Goal: Task Accomplishment & Management: Complete application form

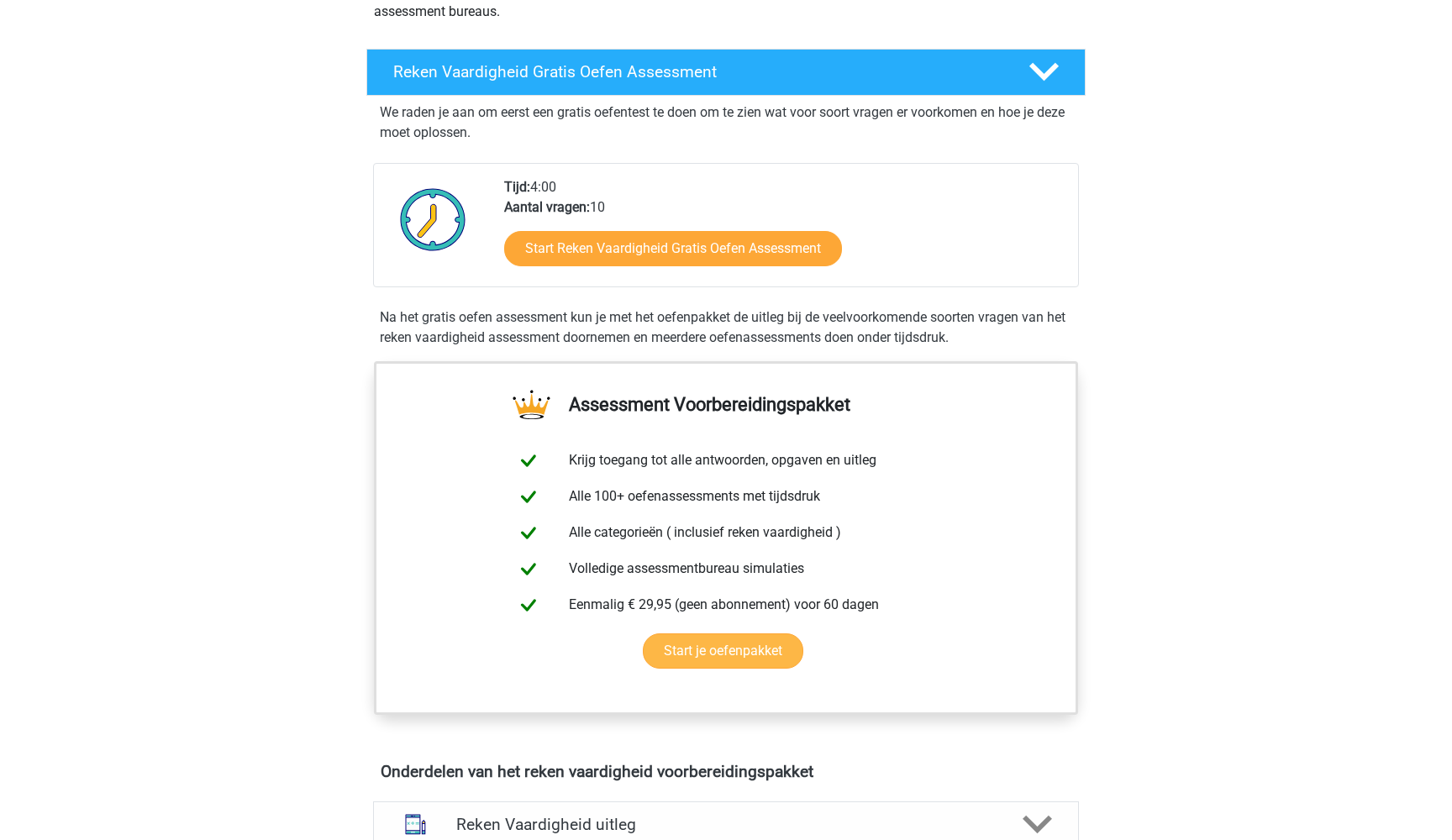
scroll to position [257, 0]
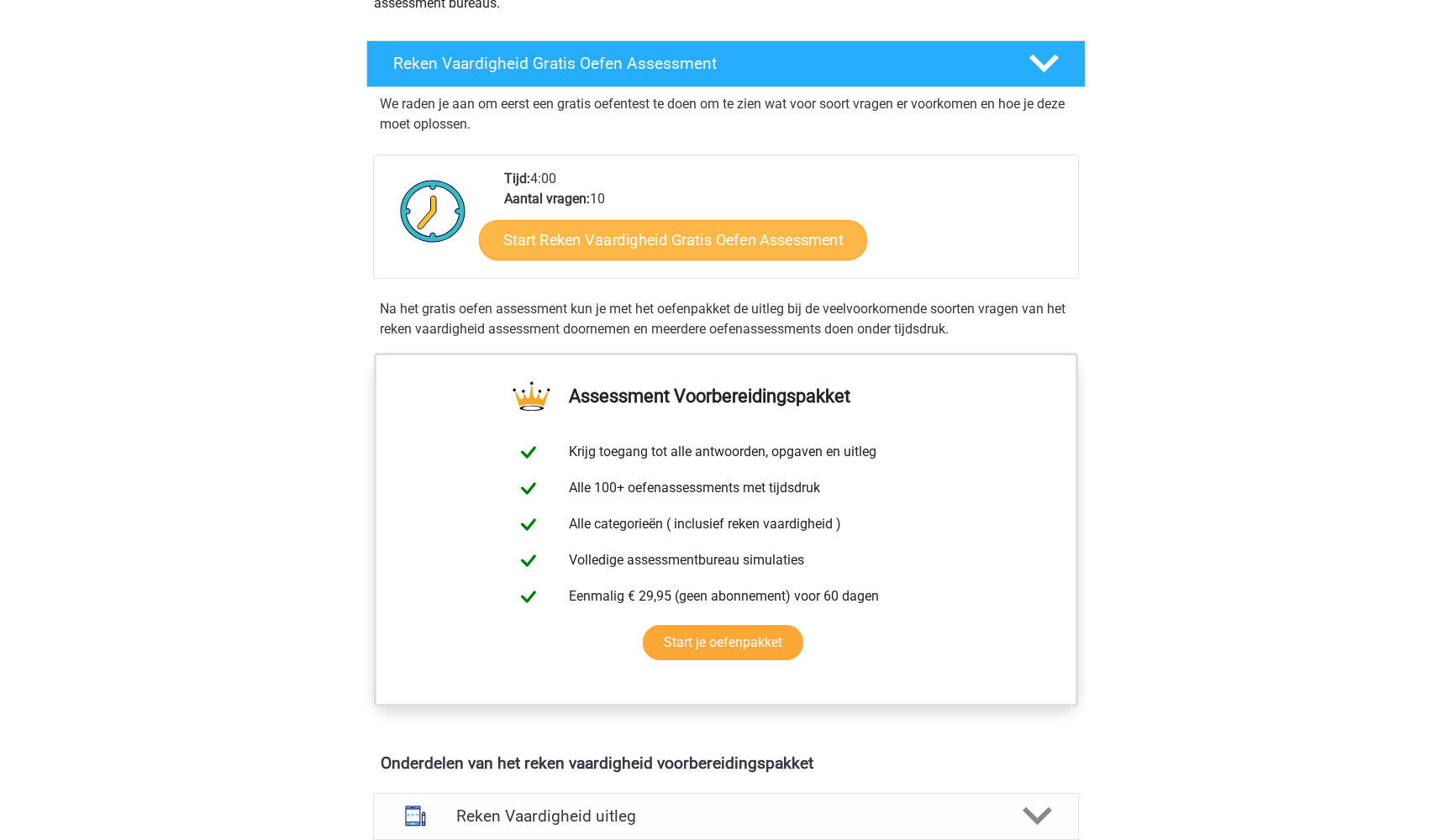
click at [678, 237] on link "Start Reken Vaardigheid Gratis Oefen Assessment" at bounding box center [673, 239] width 388 height 40
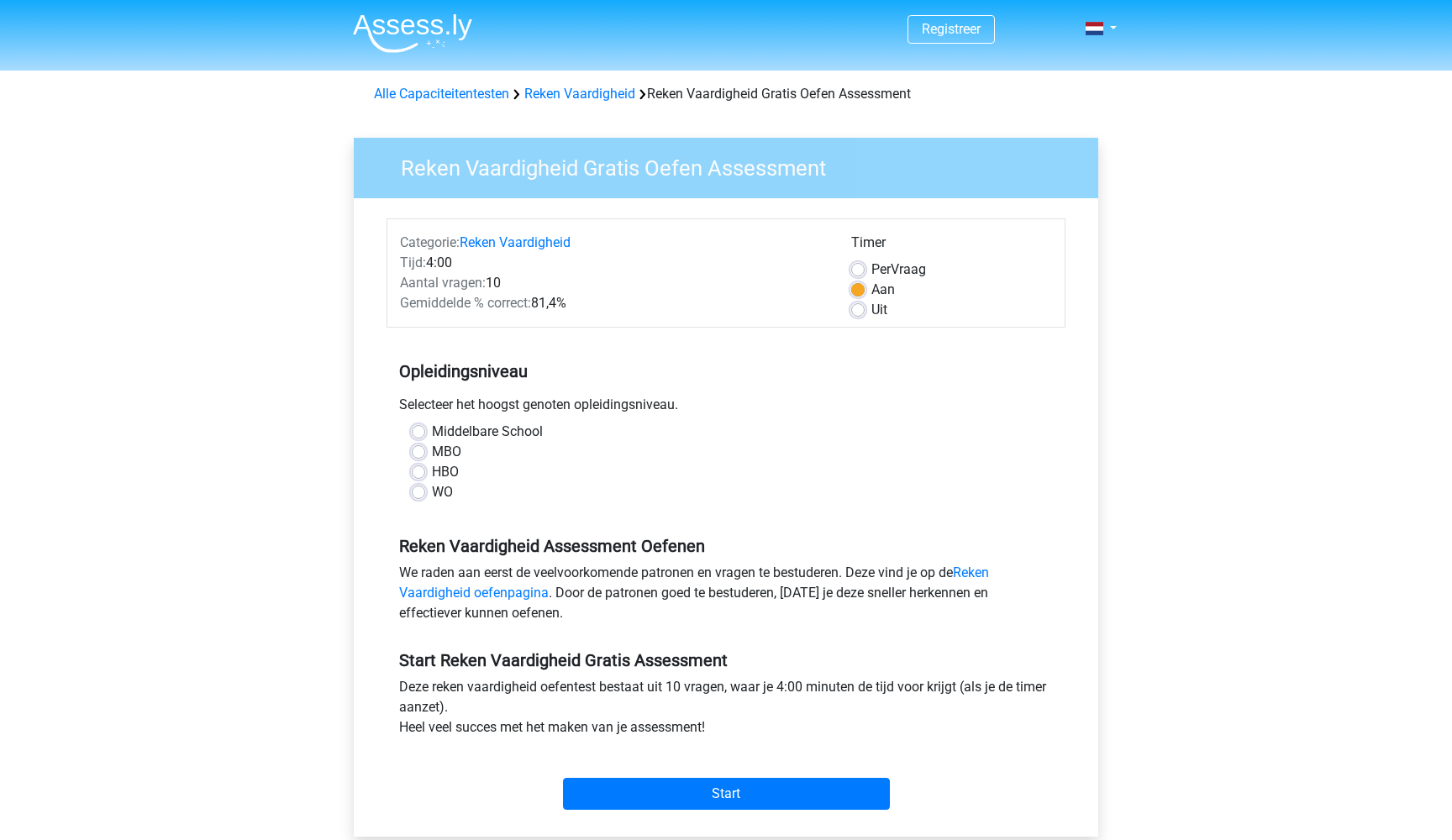
click at [872, 304] on label "Uit" at bounding box center [879, 309] width 16 height 20
click at [852, 304] on input "Uit" at bounding box center [858, 308] width 13 height 17
radio input "true"
click at [432, 469] on label "HBO" at bounding box center [445, 472] width 27 height 20
click at [417, 469] on input "HBO" at bounding box center [418, 470] width 13 height 17
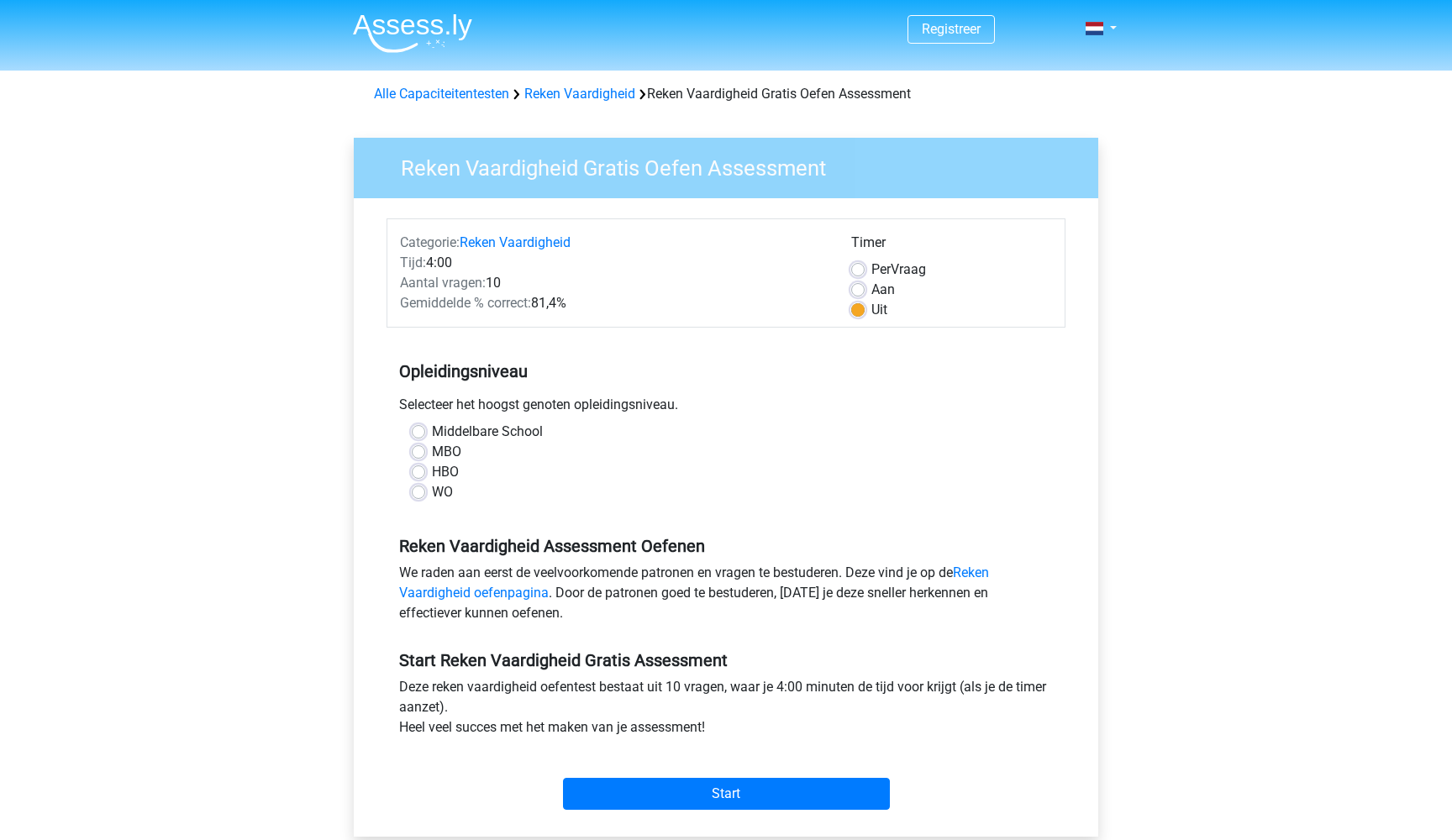
radio input "true"
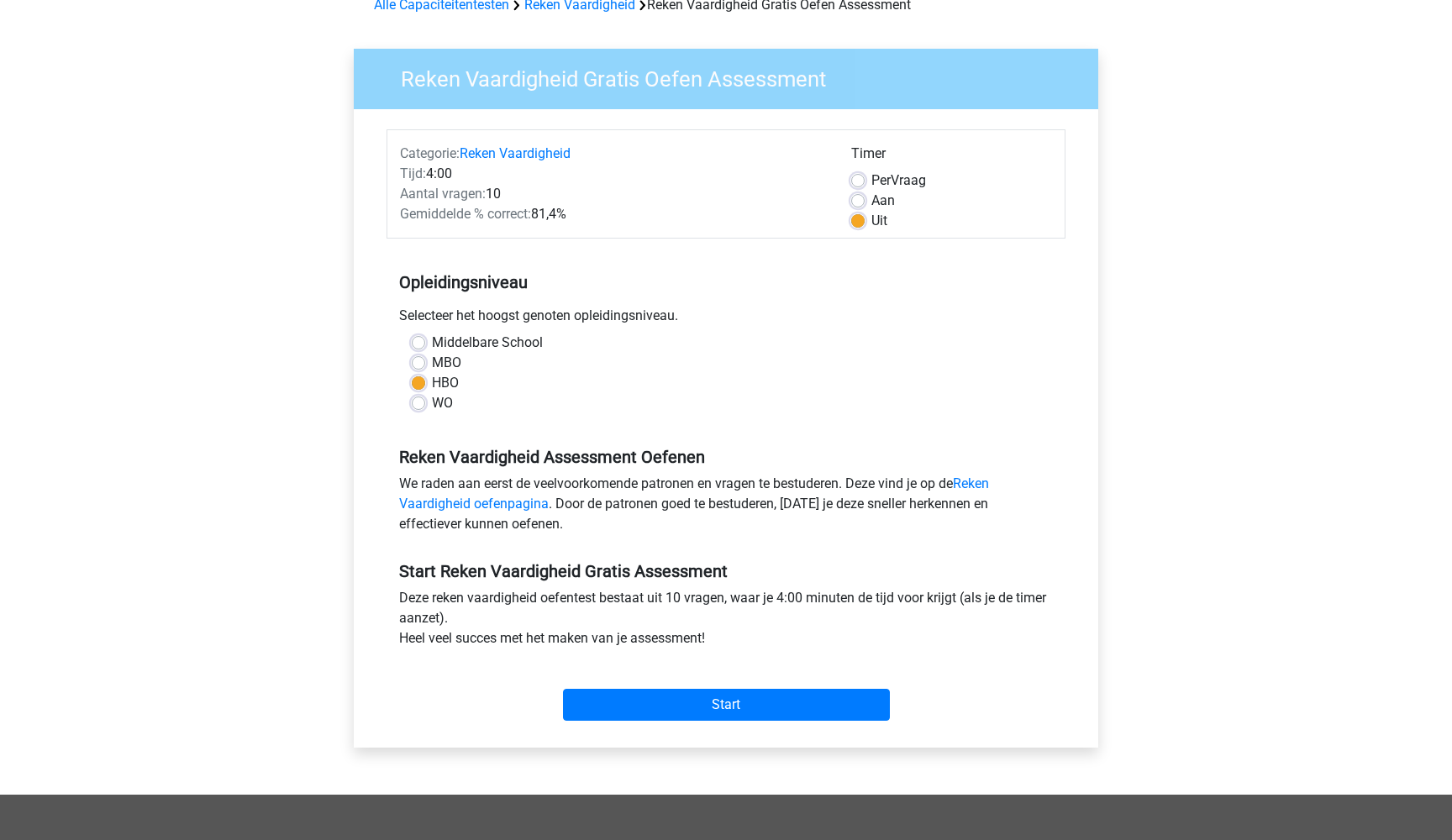
scroll to position [116, 0]
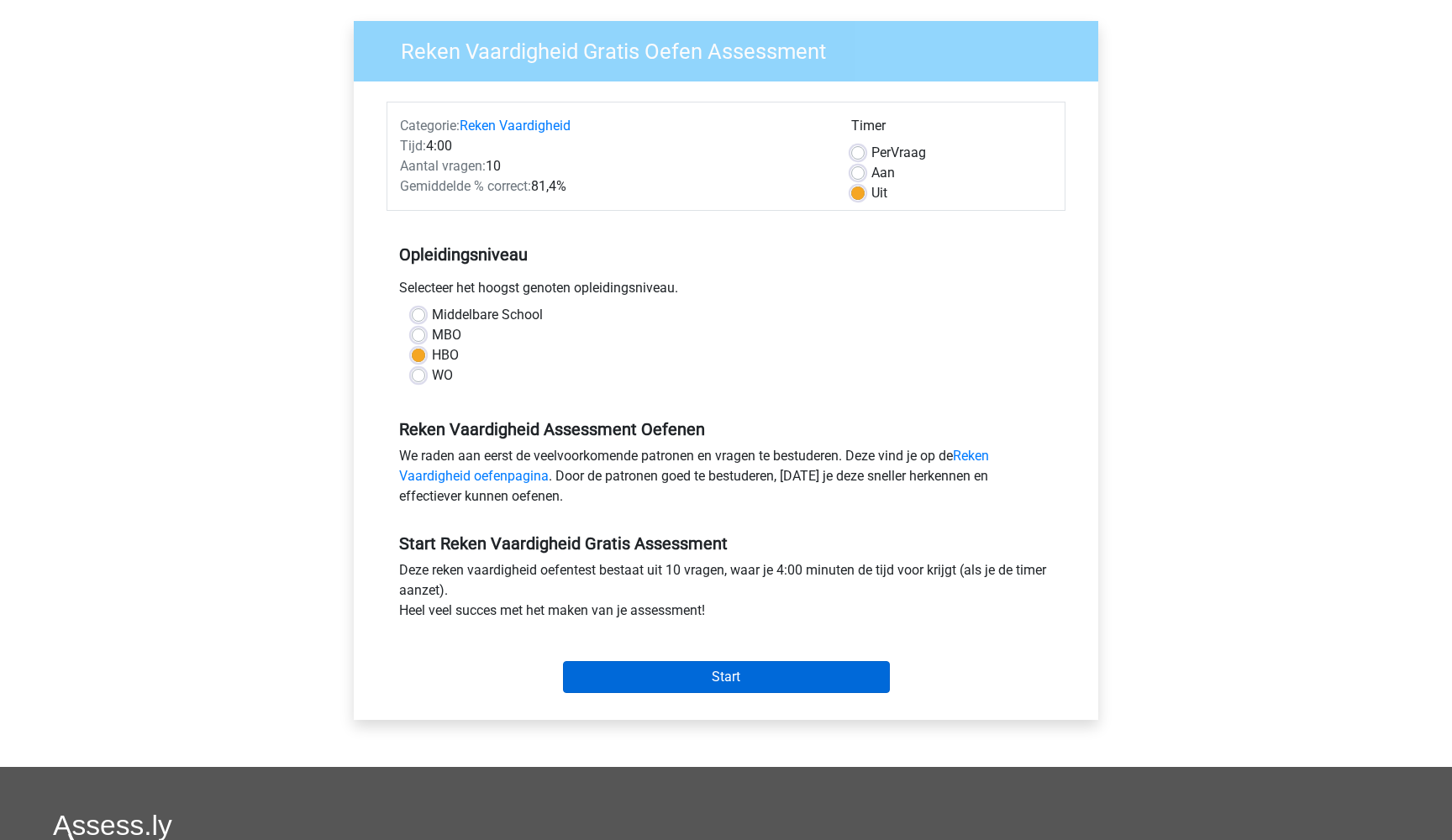
click at [640, 675] on input "Start" at bounding box center [726, 677] width 327 height 32
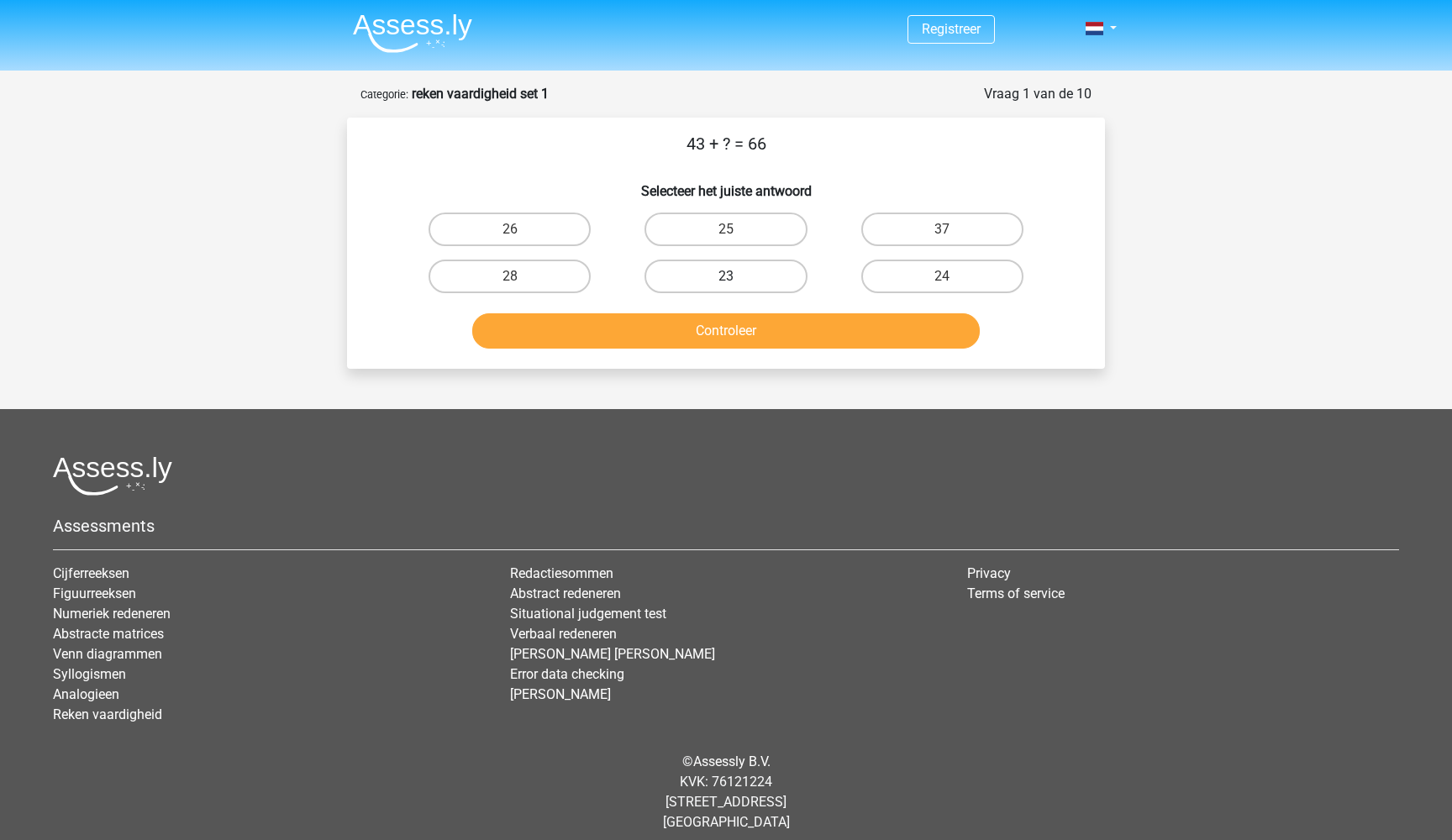
click at [715, 274] on label "23" at bounding box center [726, 276] width 162 height 34
click at [726, 276] on input "23" at bounding box center [731, 281] width 11 height 11
radio input "true"
click at [707, 324] on button "Controleer" at bounding box center [726, 331] width 508 height 36
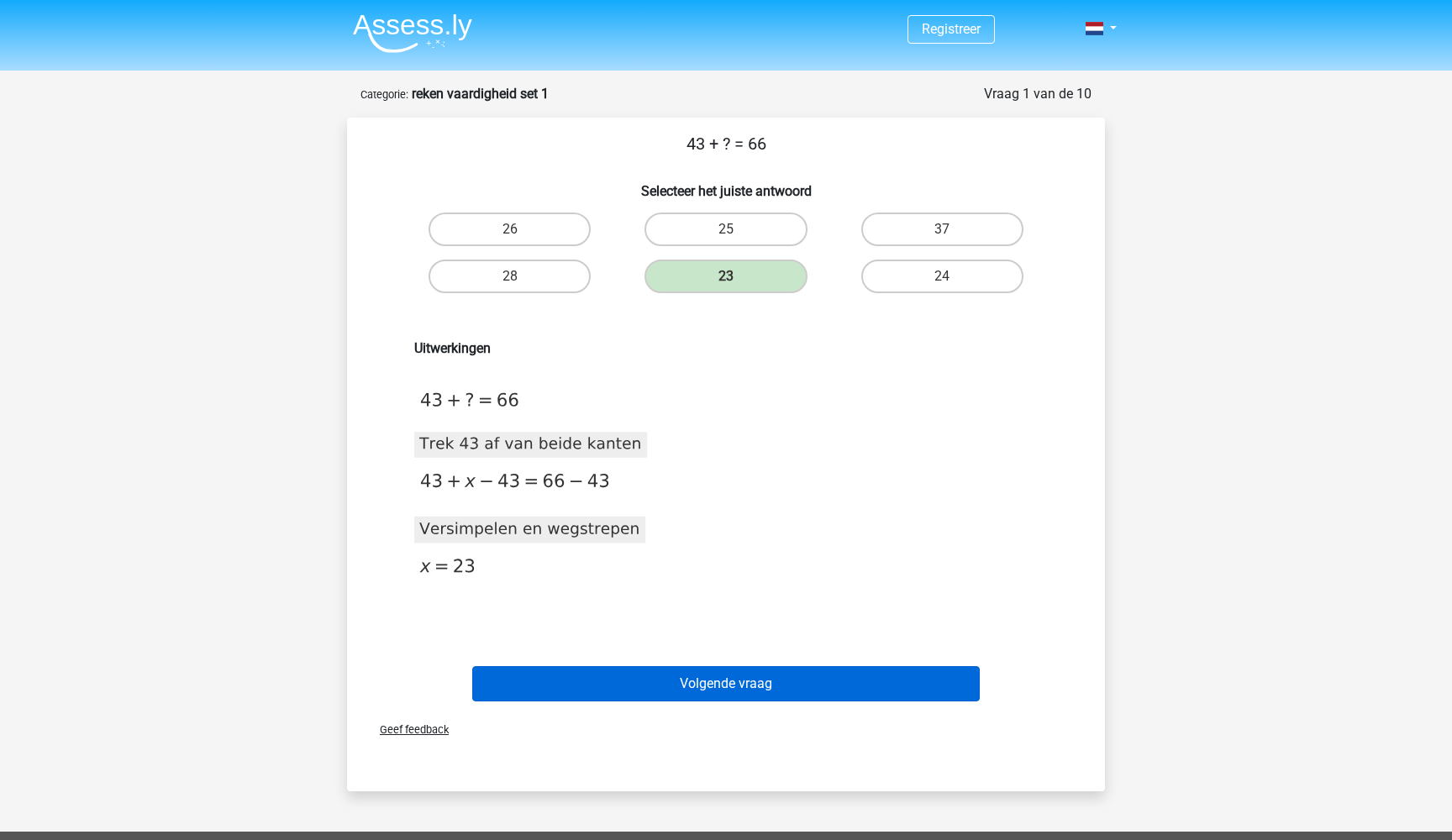
click at [708, 674] on button "Volgende vraag" at bounding box center [726, 684] width 508 height 36
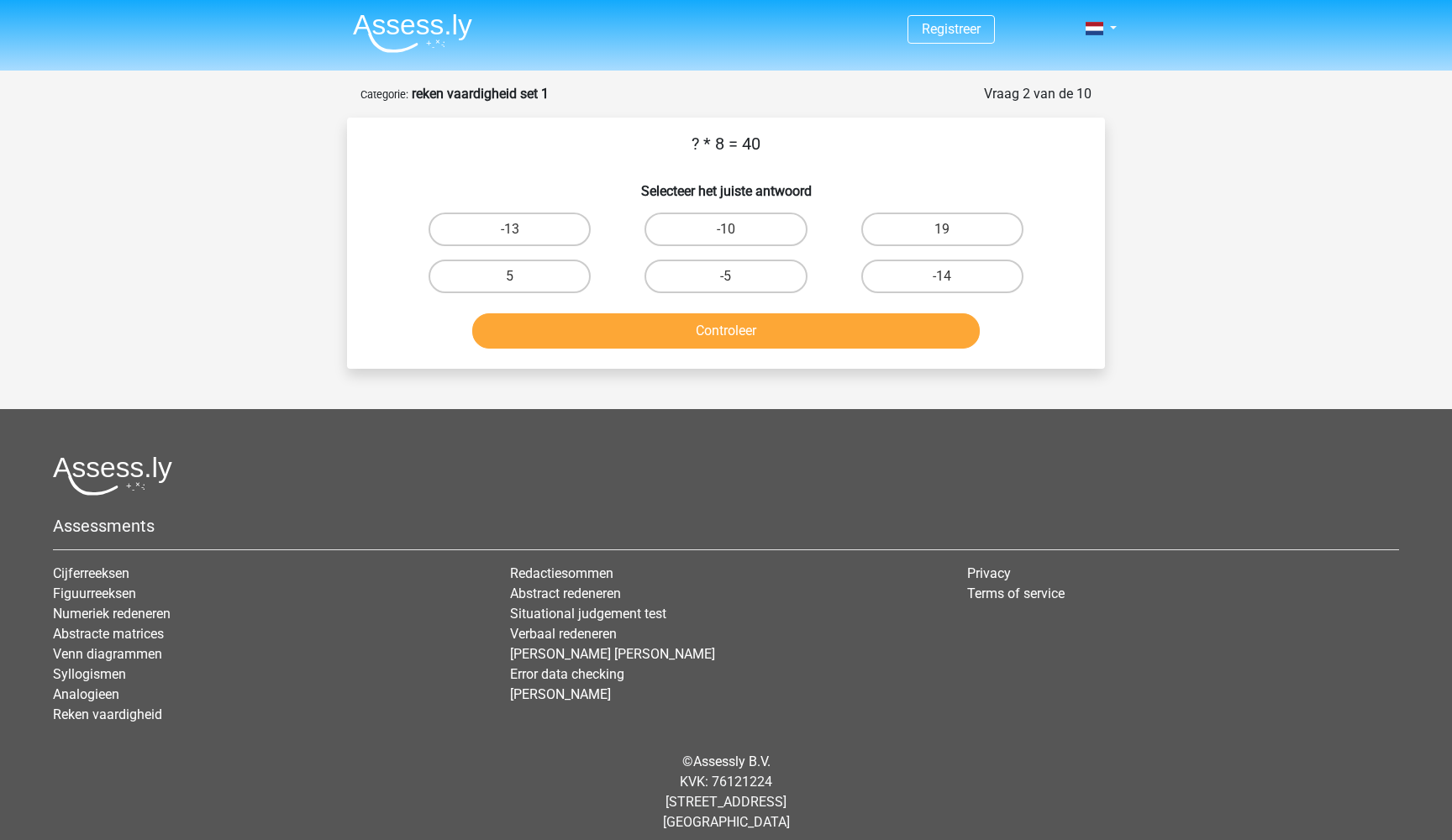
scroll to position [13, 0]
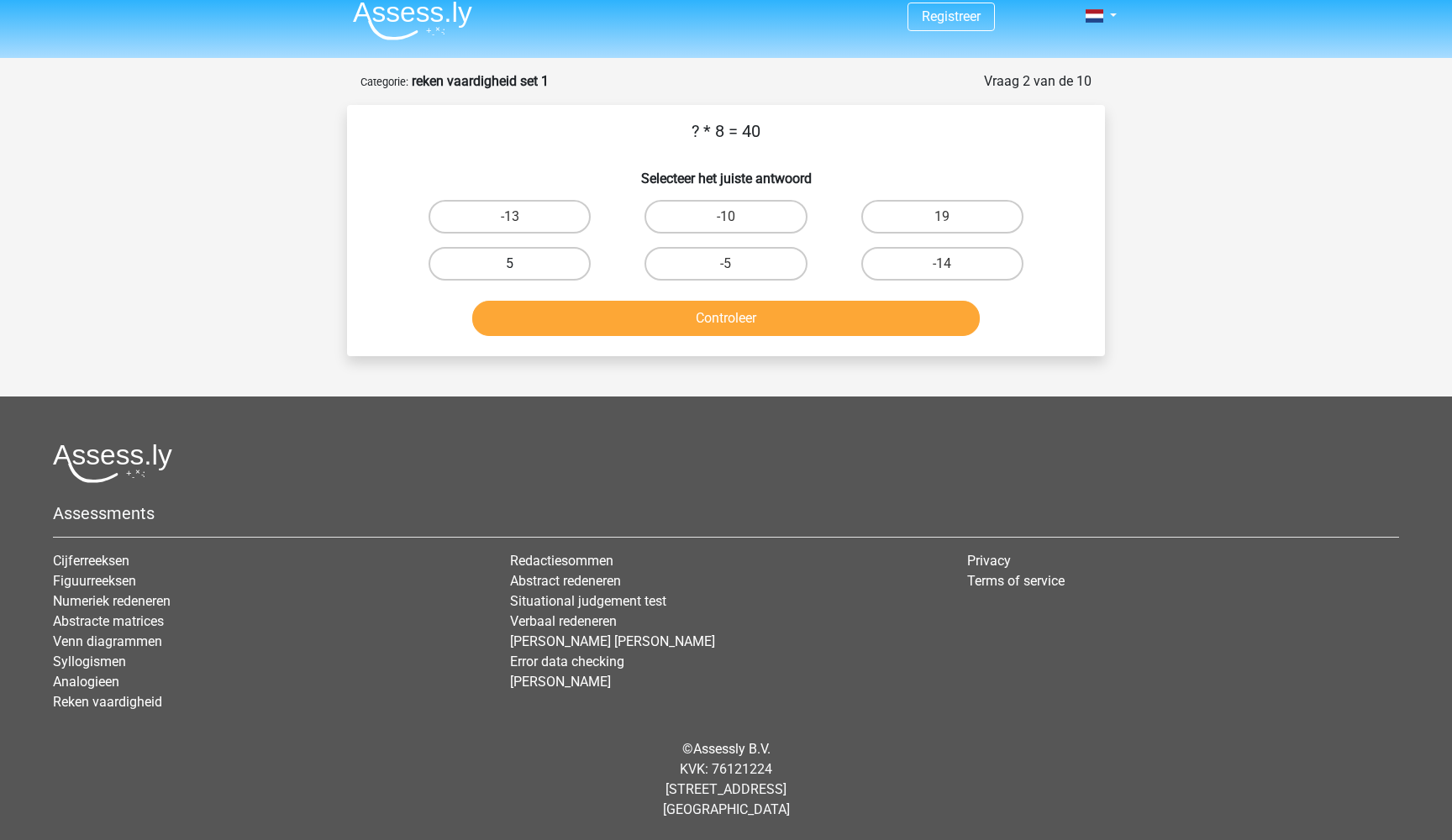
click at [544, 262] on label "5" at bounding box center [509, 263] width 162 height 34
click at [521, 264] on input "5" at bounding box center [515, 269] width 11 height 11
radio input "true"
click at [593, 317] on button "Controleer" at bounding box center [726, 318] width 508 height 36
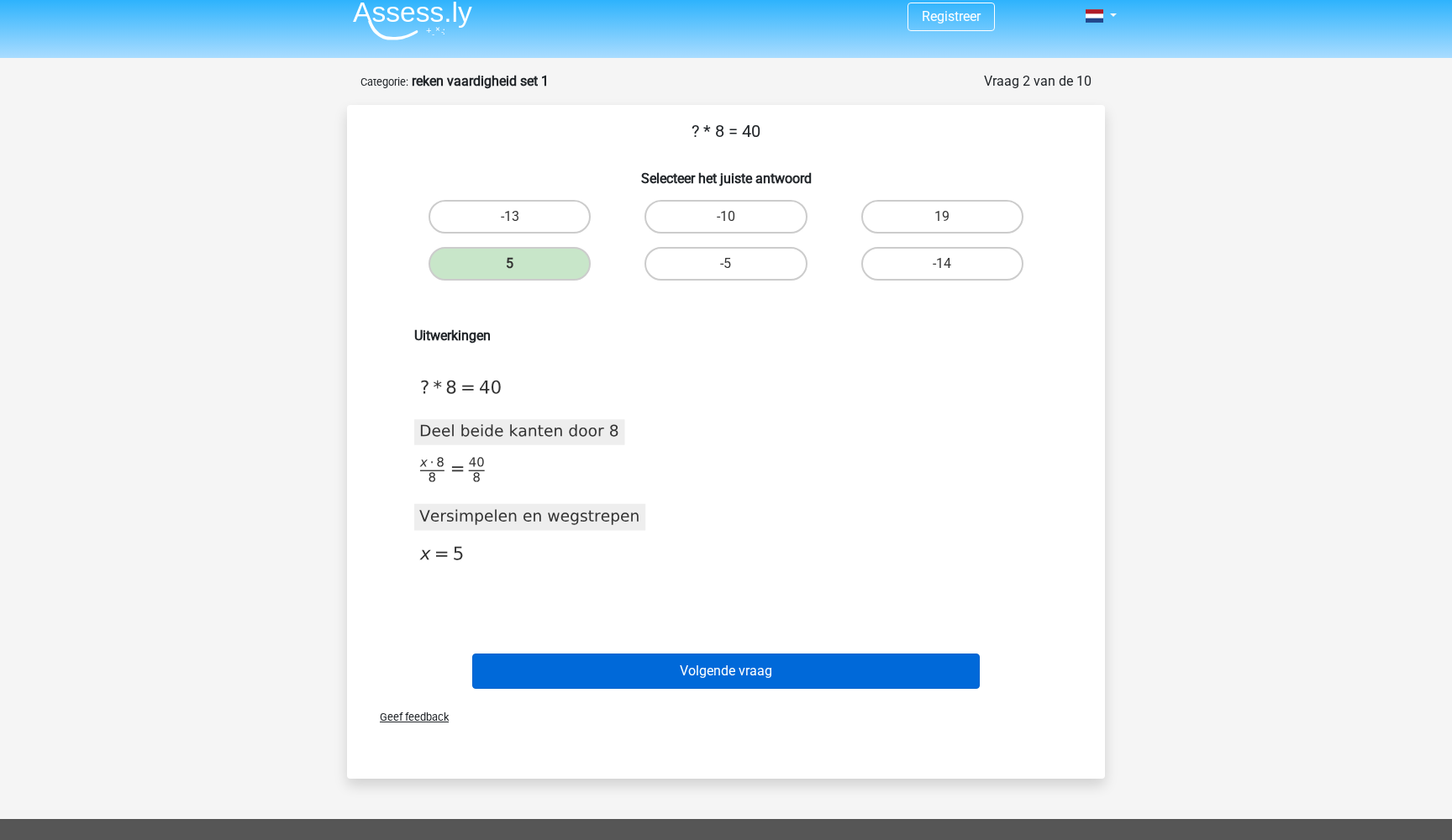
click at [637, 681] on button "Volgende vraag" at bounding box center [726, 671] width 508 height 36
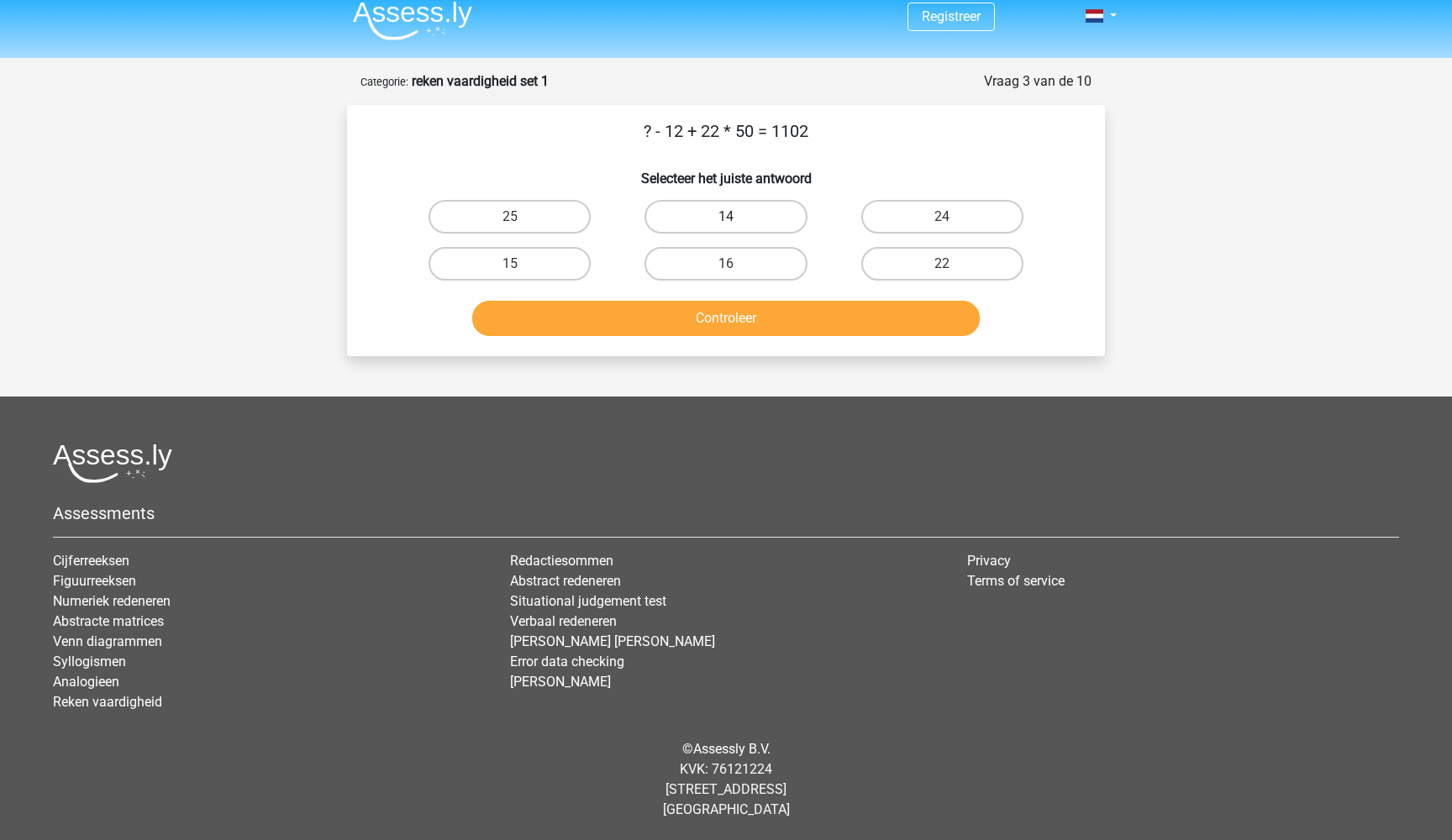
click at [690, 202] on label "14" at bounding box center [726, 216] width 162 height 34
click at [726, 216] on input "14" at bounding box center [731, 222] width 11 height 11
radio input "true"
click at [726, 322] on button "Controleer" at bounding box center [726, 318] width 508 height 36
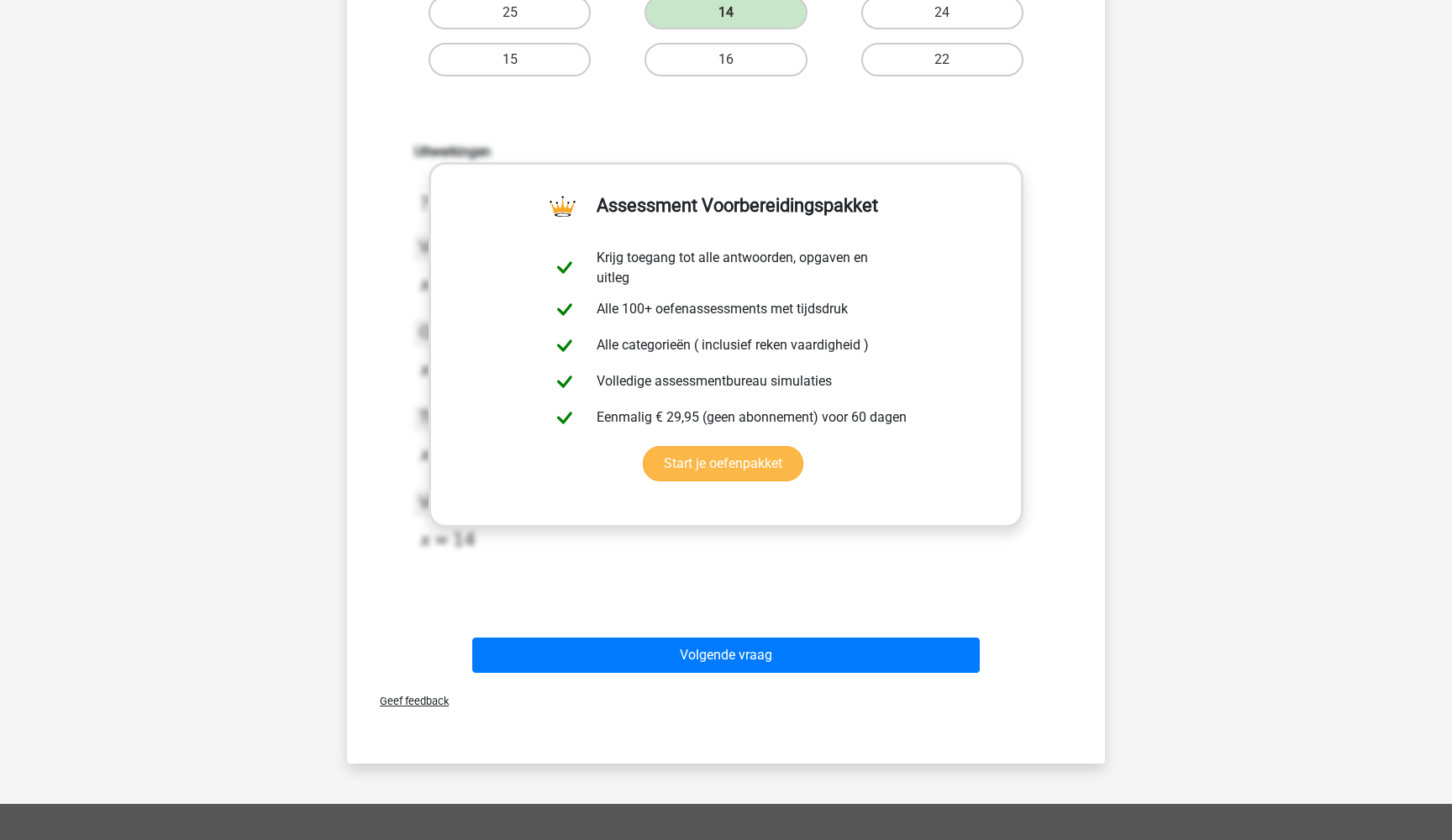
scroll to position [234, 0]
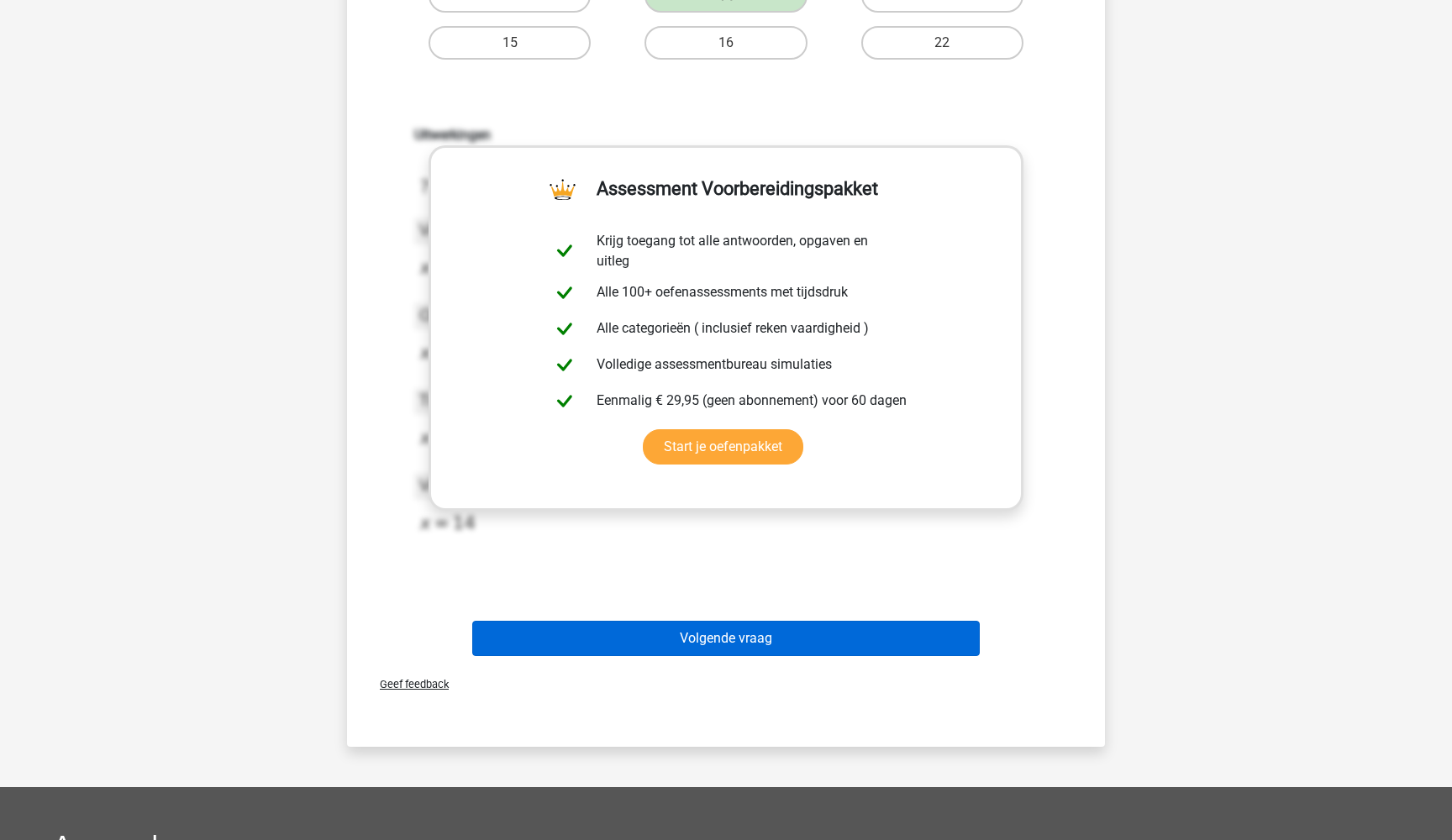
click at [730, 638] on button "Volgende vraag" at bounding box center [726, 638] width 508 height 36
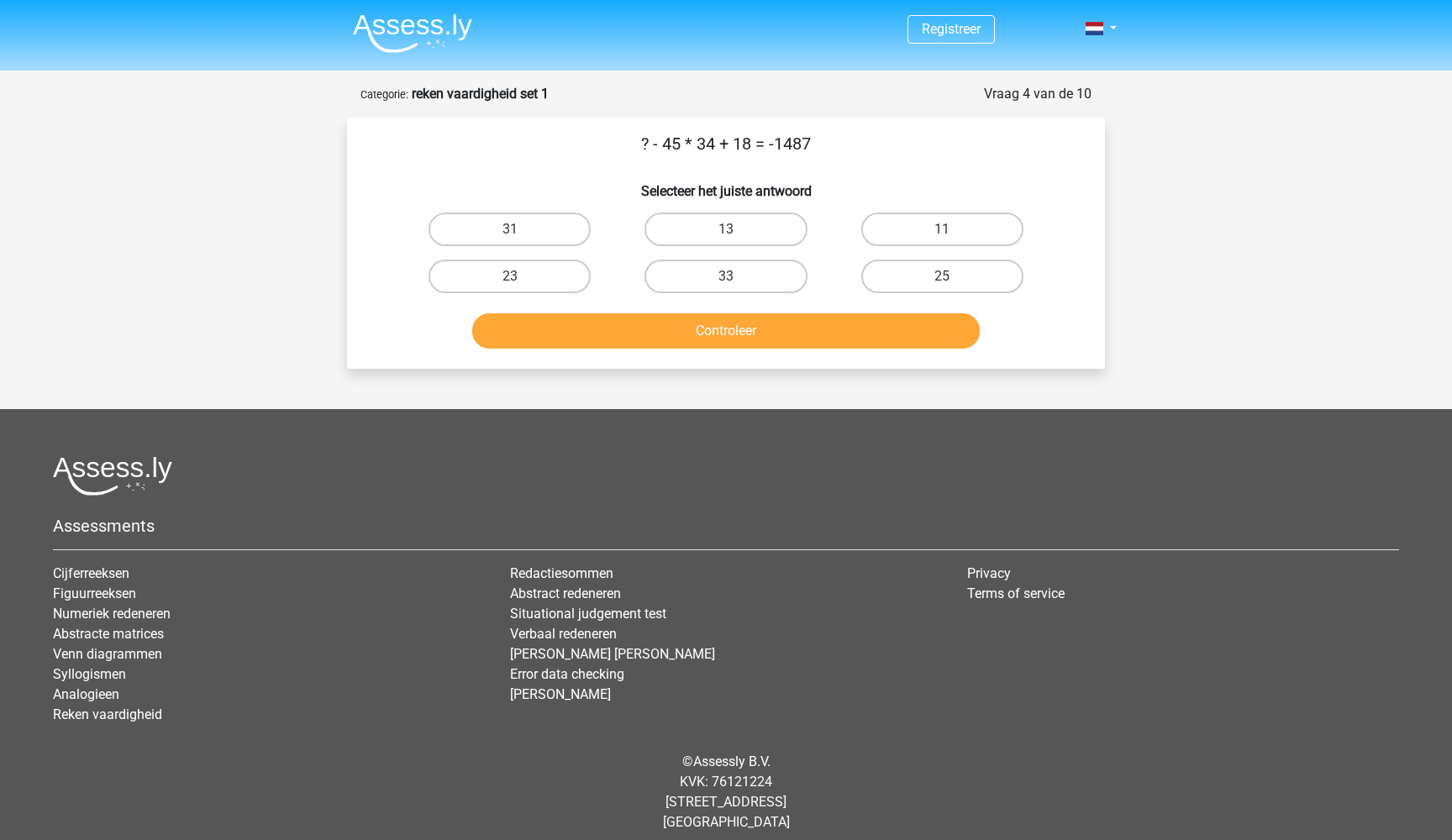
scroll to position [0, 0]
click at [560, 268] on label "23" at bounding box center [509, 276] width 162 height 34
click at [521, 276] on input "23" at bounding box center [515, 281] width 11 height 11
radio input "true"
click at [653, 331] on button "Controleer" at bounding box center [726, 331] width 508 height 36
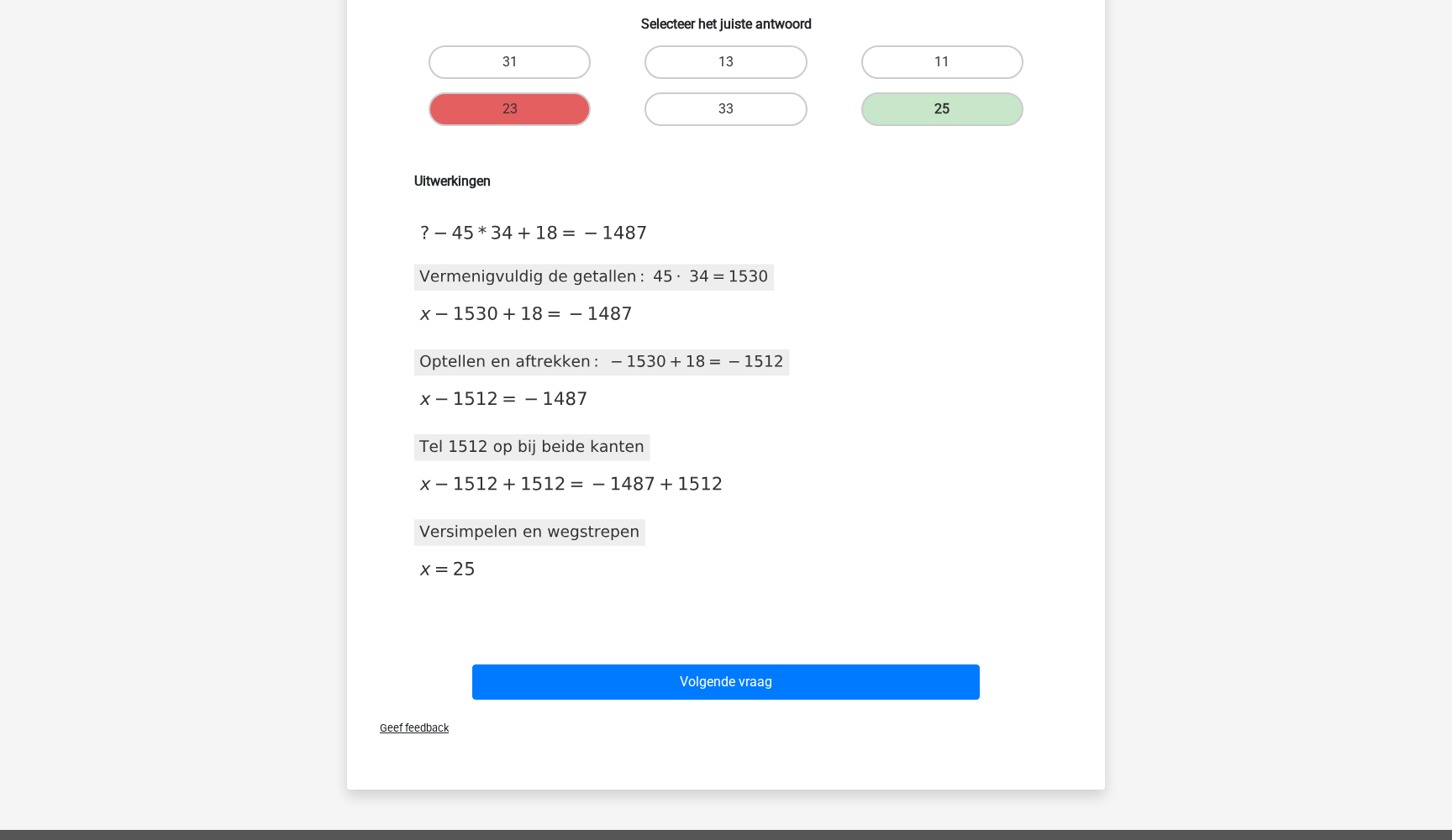
scroll to position [182, 0]
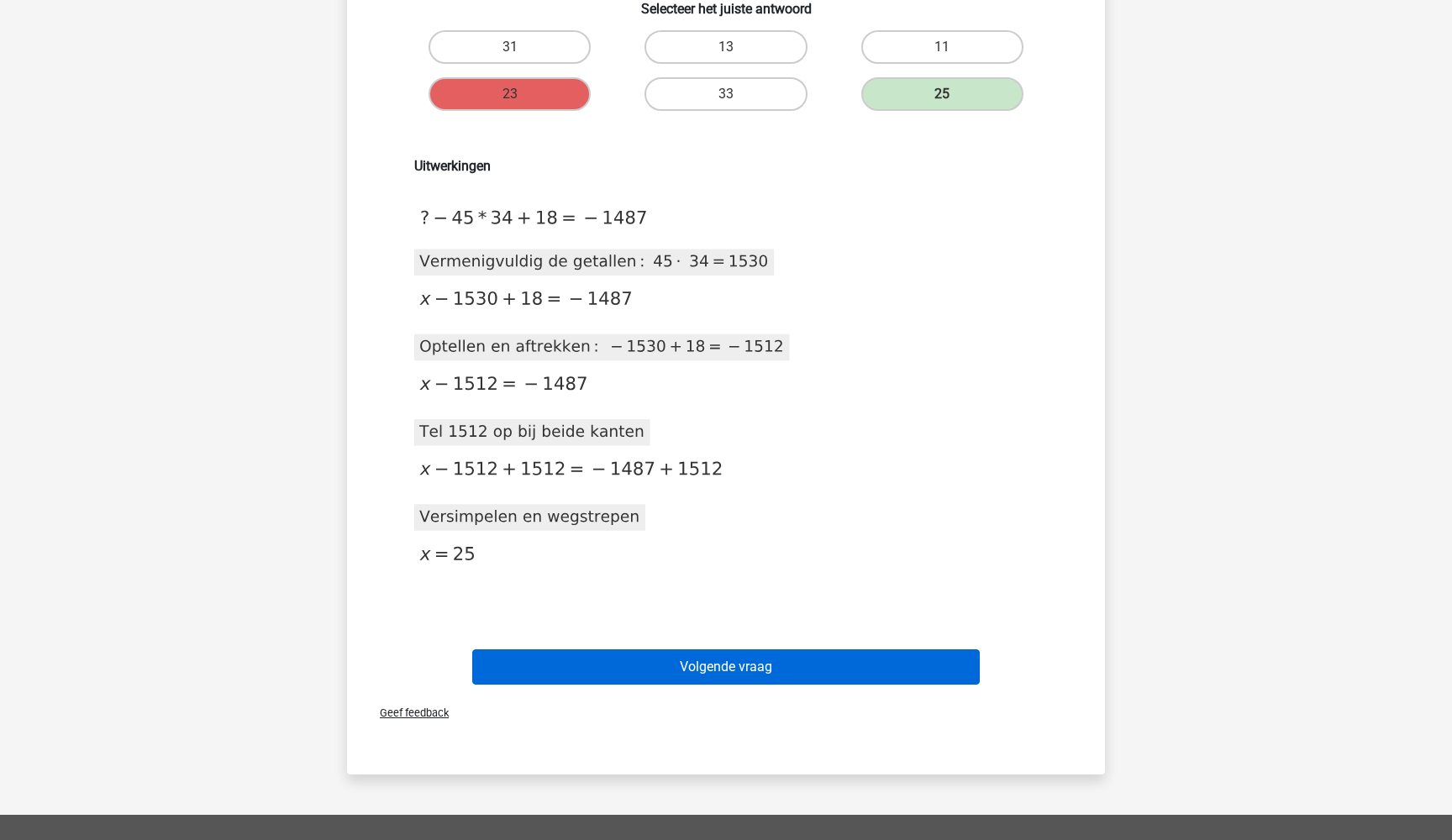
click at [705, 663] on button "Volgende vraag" at bounding box center [726, 666] width 508 height 36
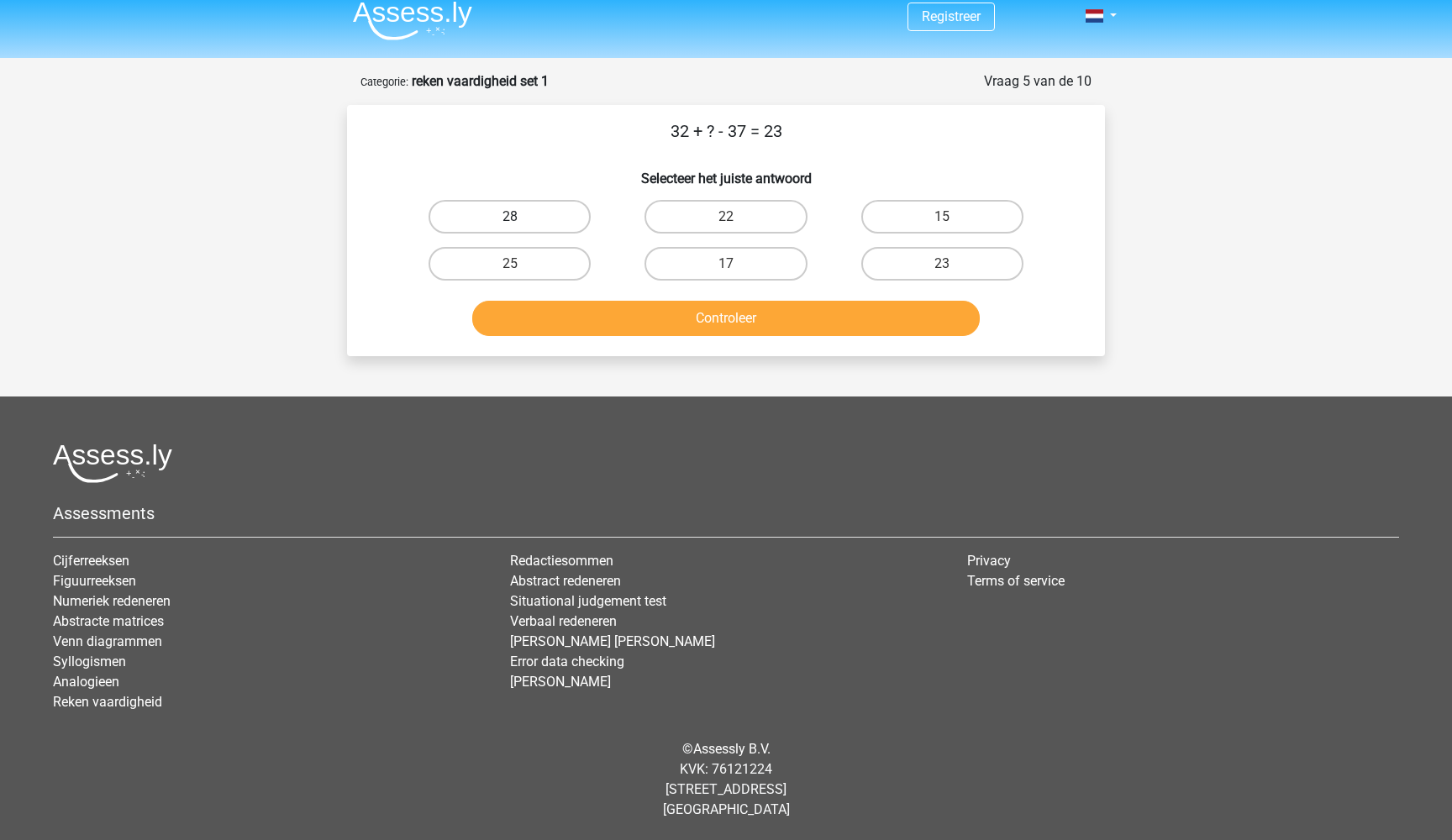
click at [547, 209] on label "28" at bounding box center [509, 216] width 162 height 34
click at [521, 216] on input "28" at bounding box center [515, 222] width 11 height 11
radio input "true"
click at [682, 322] on button "Controleer" at bounding box center [726, 318] width 508 height 36
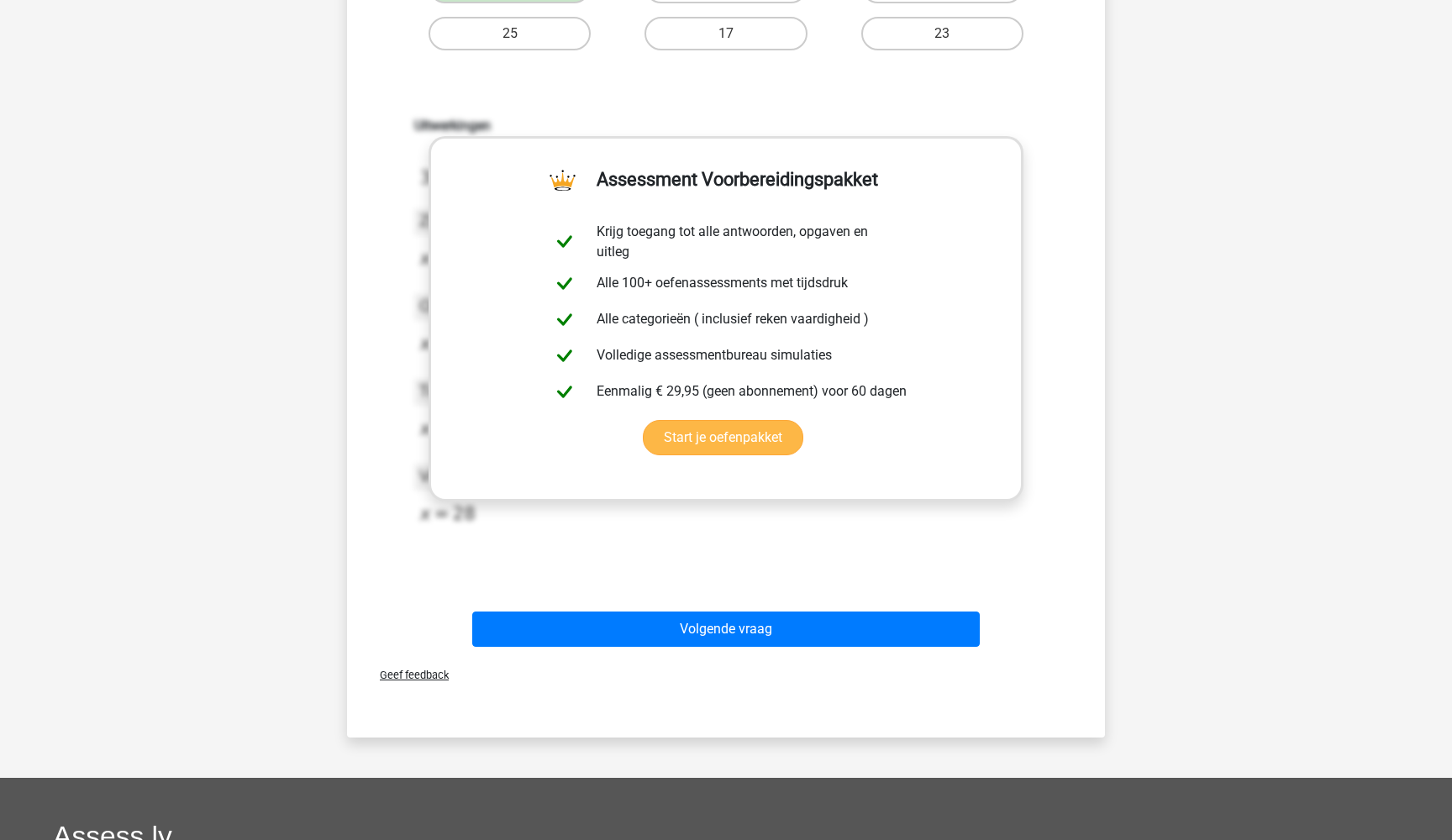
scroll to position [259, 1]
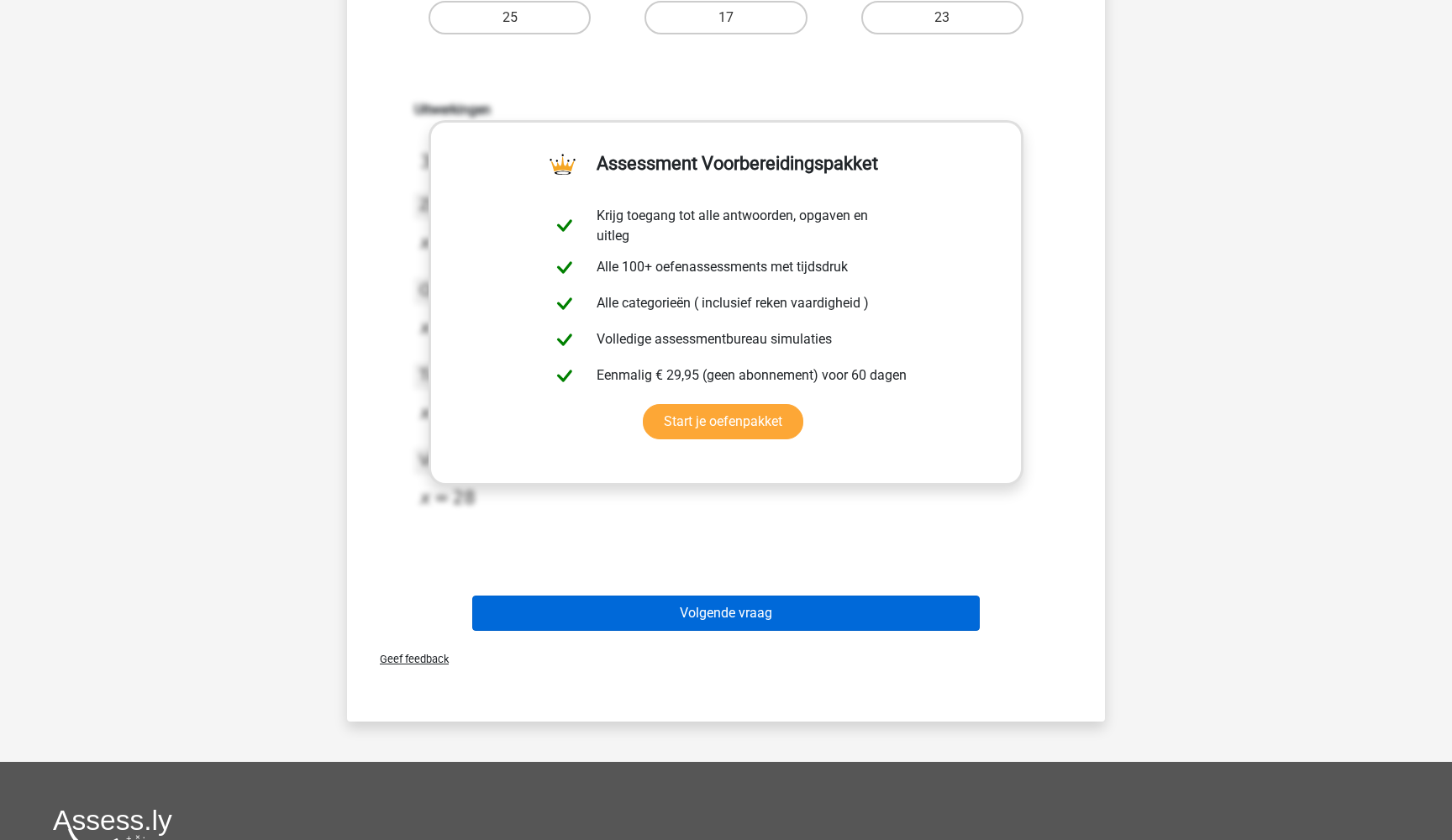
click at [734, 616] on button "Volgende vraag" at bounding box center [726, 613] width 508 height 36
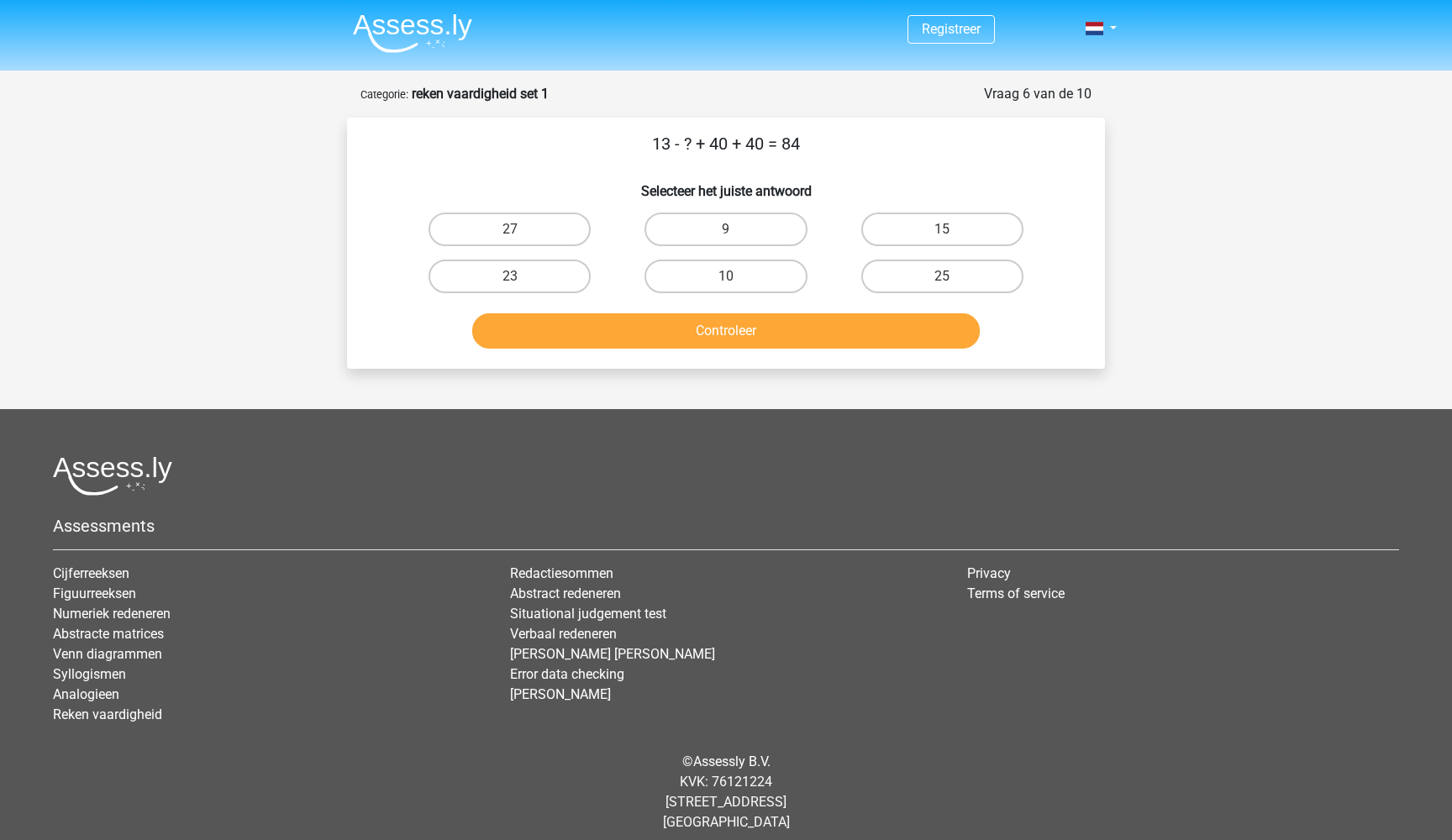
scroll to position [0, 0]
click at [696, 226] on label "9" at bounding box center [726, 229] width 162 height 34
click at [726, 229] on input "9" at bounding box center [731, 235] width 11 height 11
radio input "true"
click at [716, 323] on button "Controleer" at bounding box center [726, 331] width 508 height 36
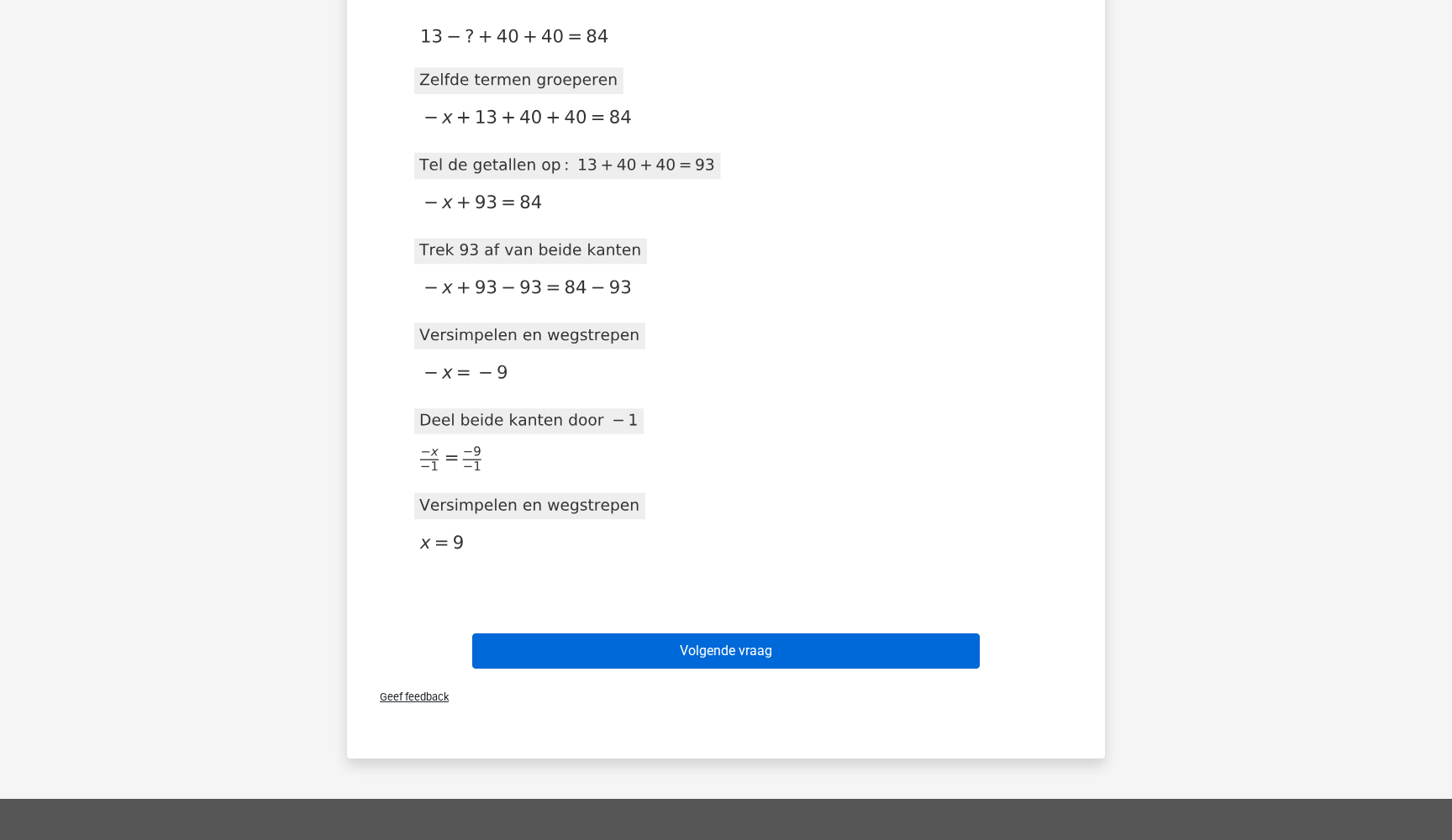
click at [749, 654] on button "Volgende vraag" at bounding box center [726, 651] width 508 height 36
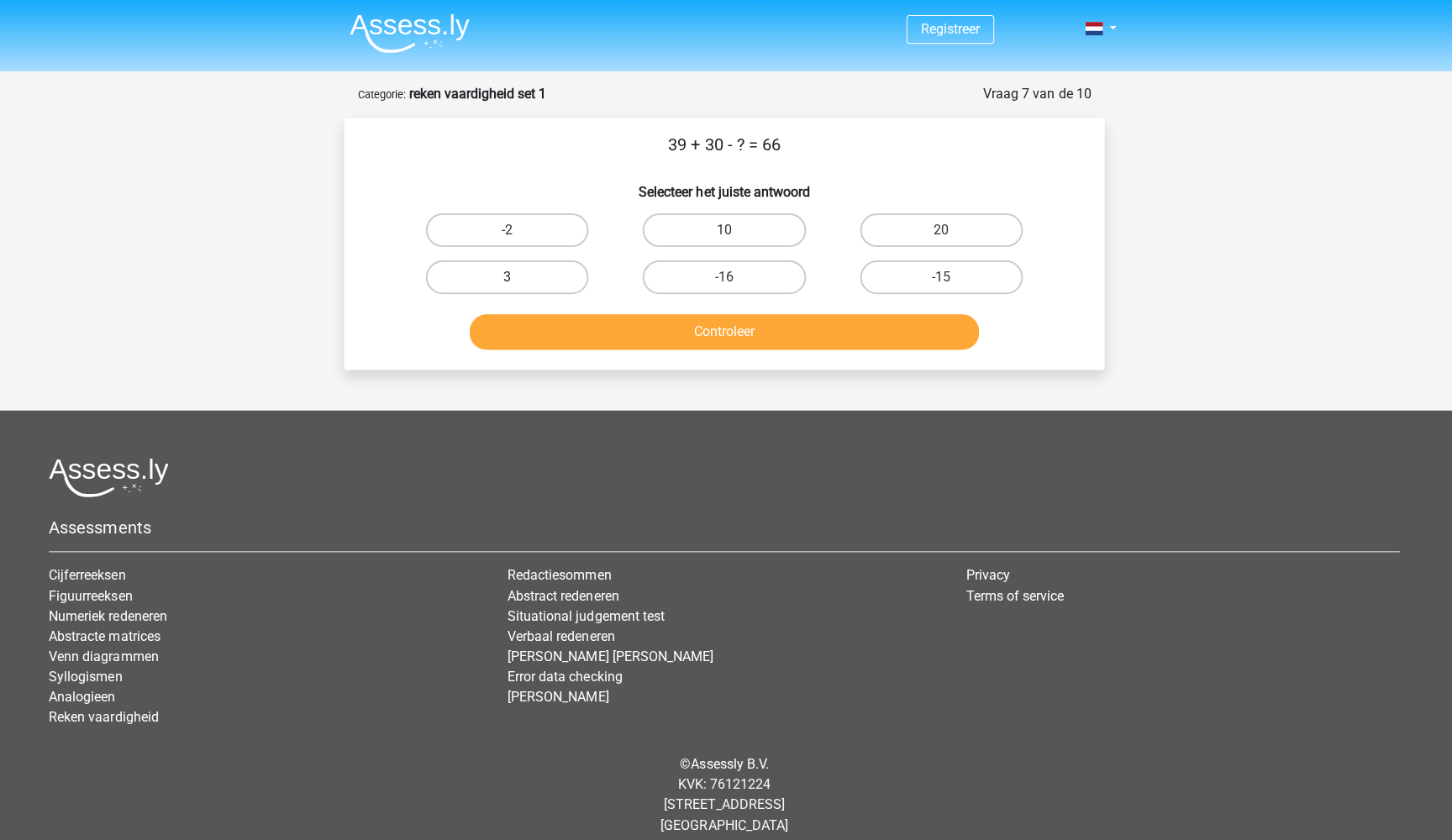
click at [547, 263] on label "3" at bounding box center [509, 276] width 162 height 34
click at [521, 276] on input "3" at bounding box center [515, 281] width 11 height 11
radio input "true"
click at [657, 336] on button "Controleer" at bounding box center [726, 331] width 508 height 36
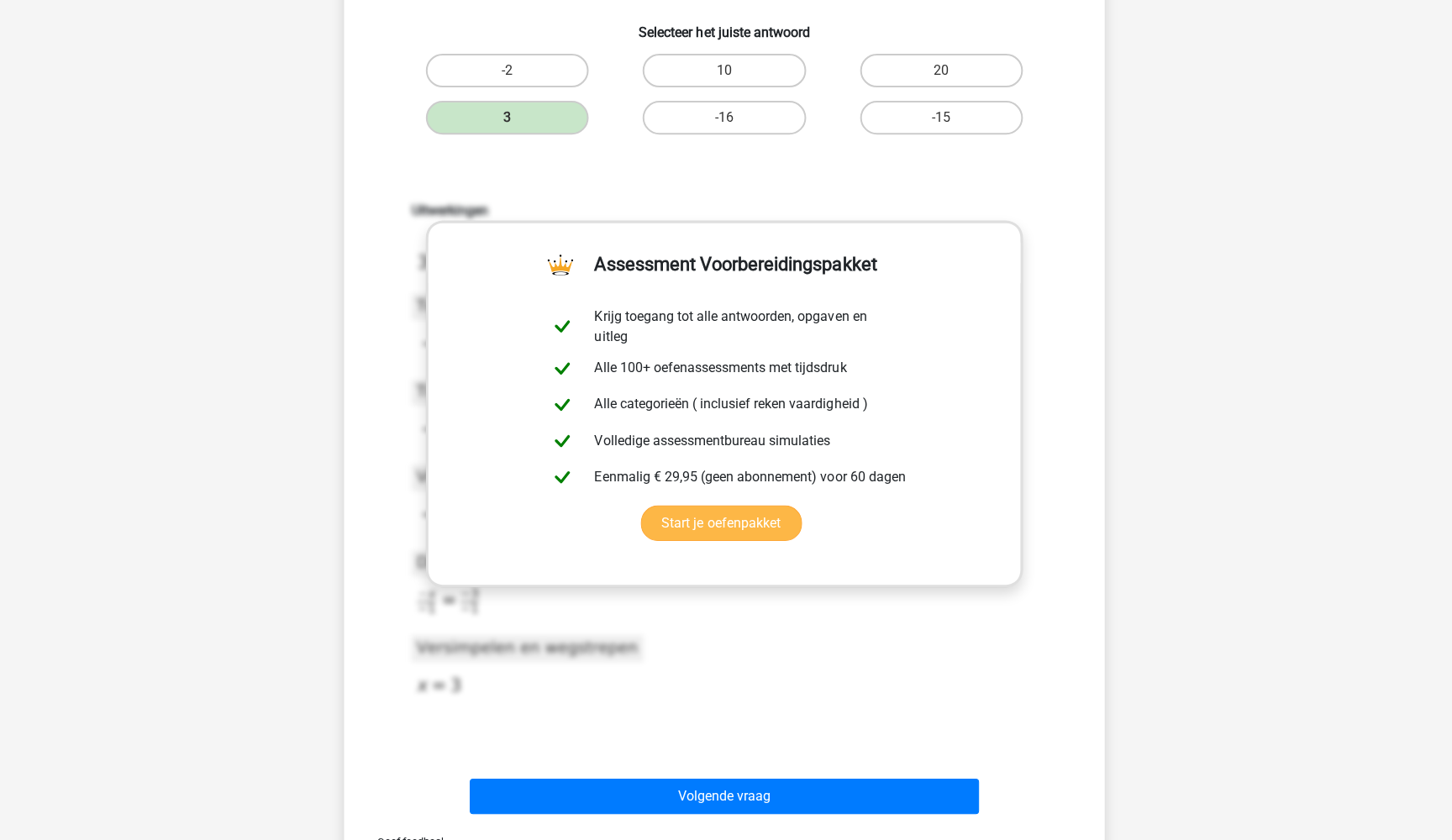
scroll to position [170, 0]
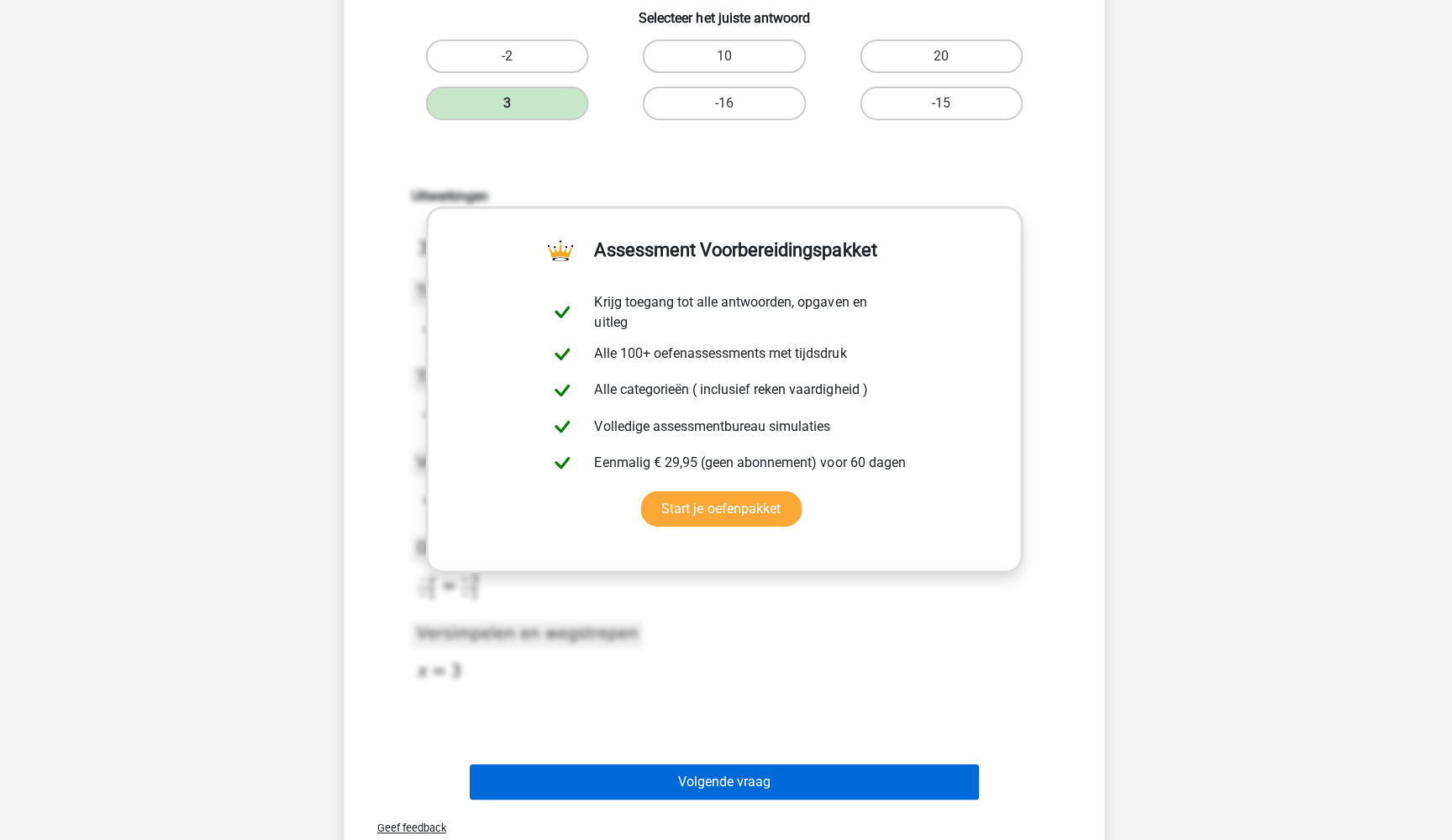
click at [753, 769] on button "Volgende vraag" at bounding box center [726, 782] width 508 height 36
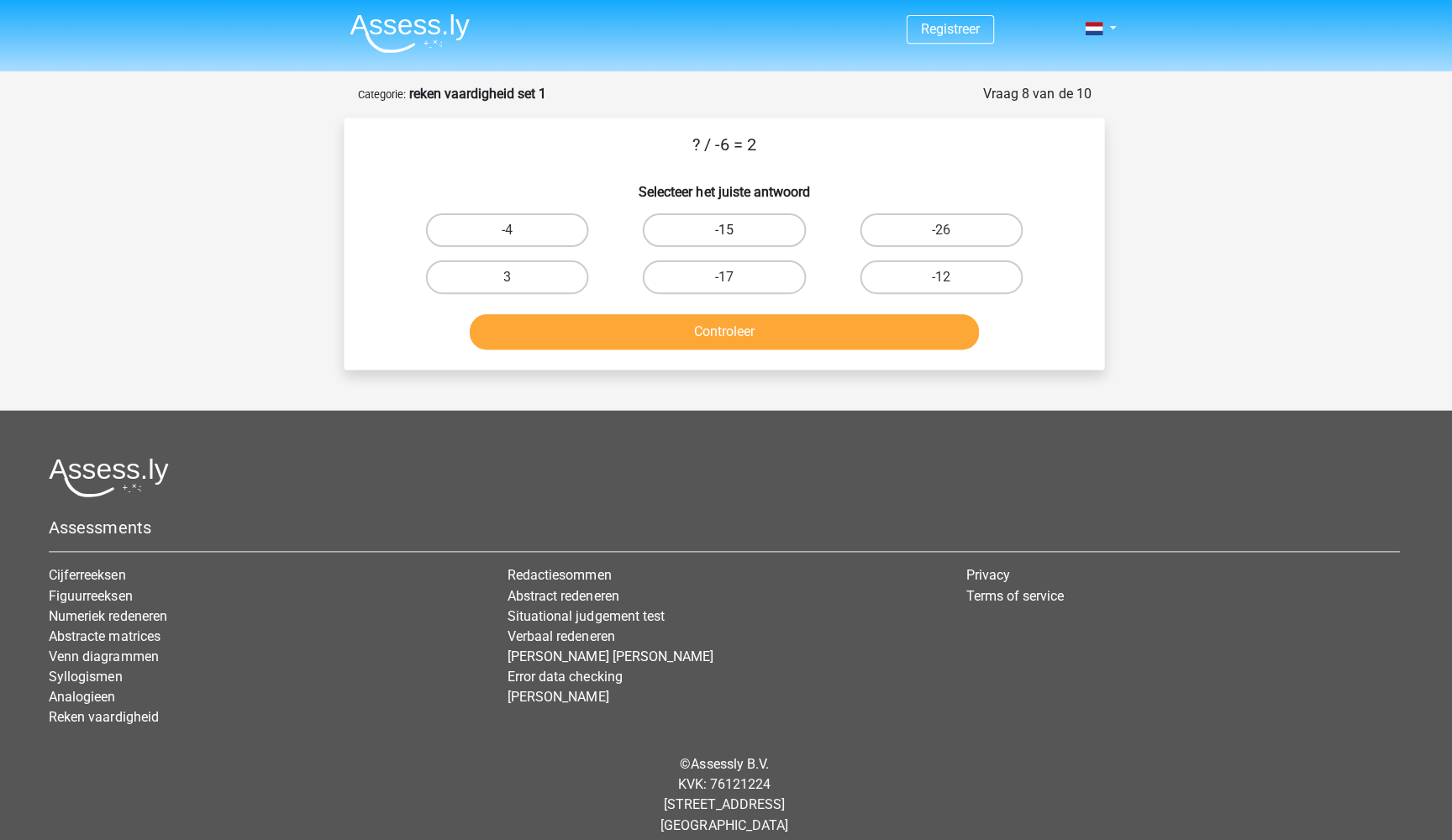
scroll to position [0, 0]
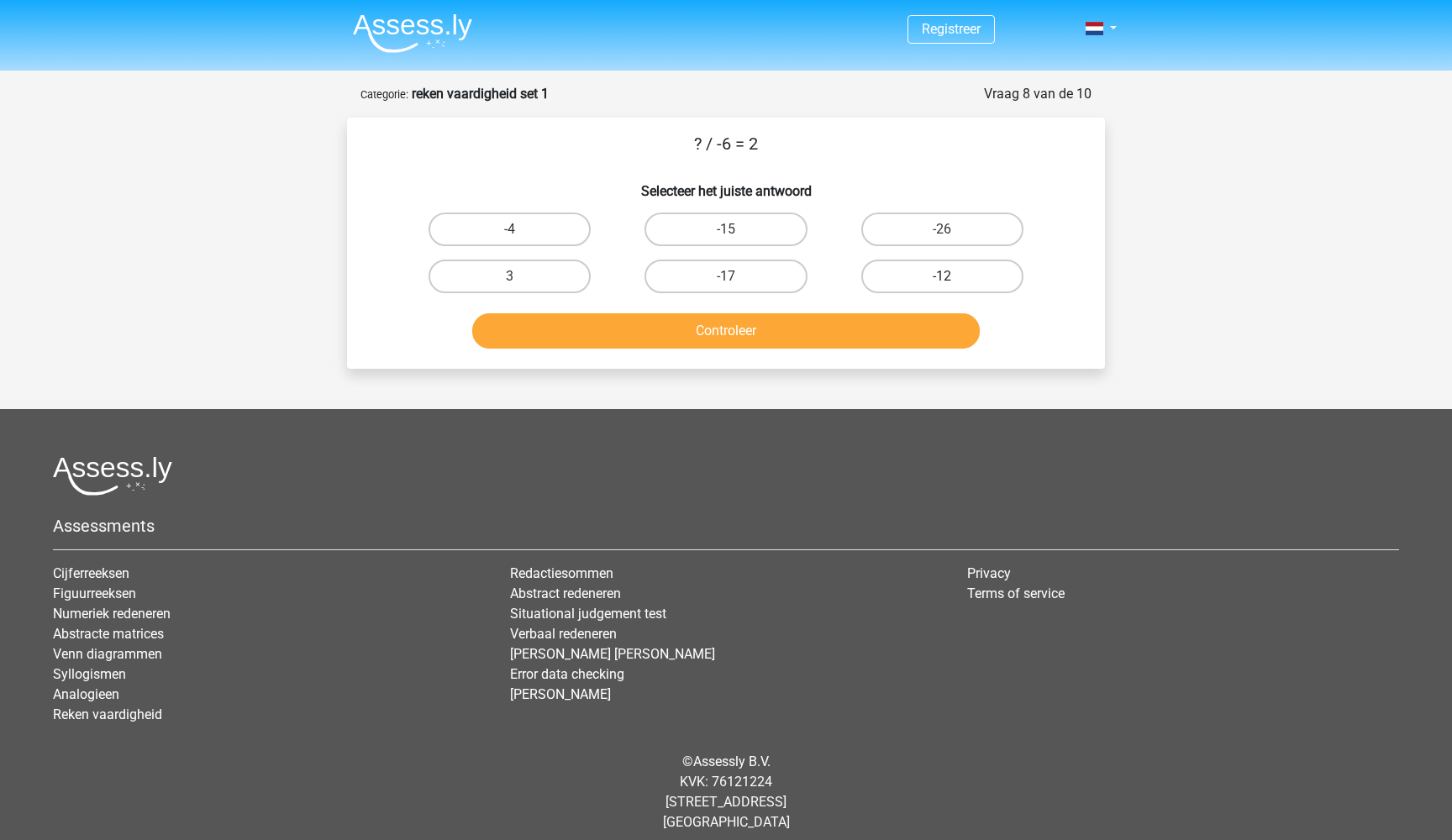
click at [896, 286] on label "-12" at bounding box center [942, 276] width 162 height 34
click at [942, 286] on input "-12" at bounding box center [947, 281] width 11 height 11
radio input "true"
click at [775, 334] on button "Controleer" at bounding box center [726, 331] width 508 height 36
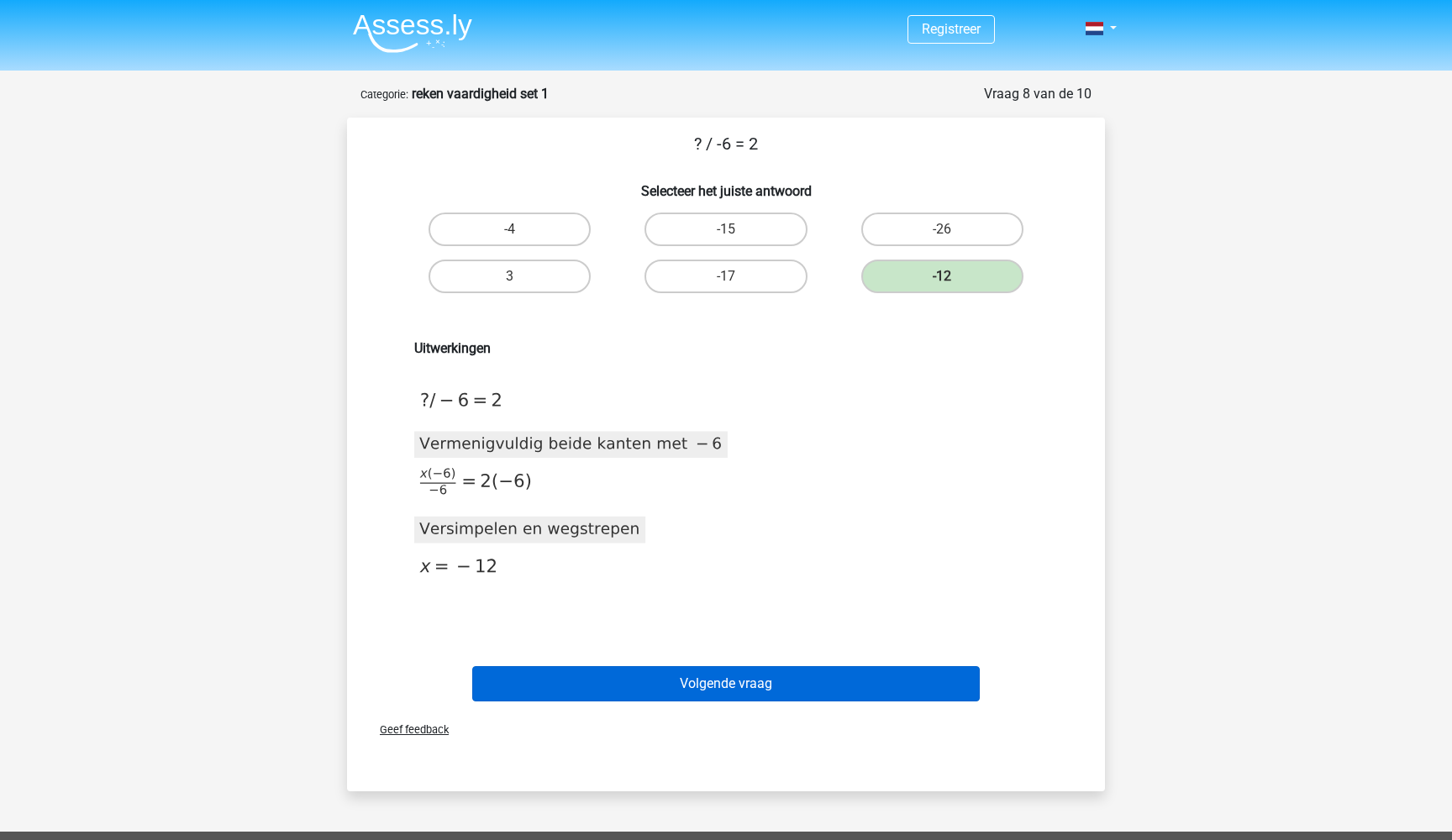
click at [758, 675] on button "Volgende vraag" at bounding box center [726, 684] width 508 height 36
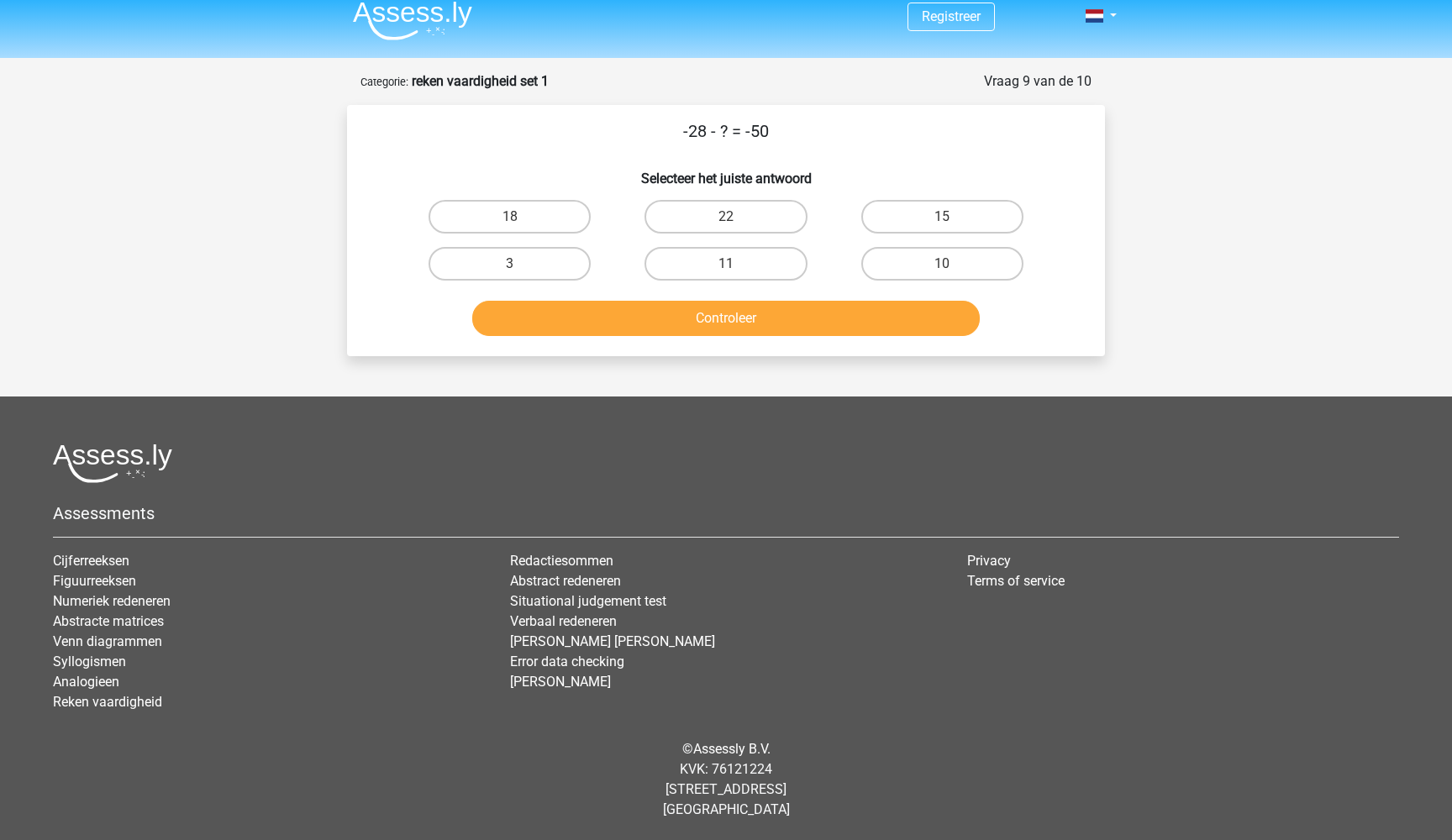
scroll to position [8, 0]
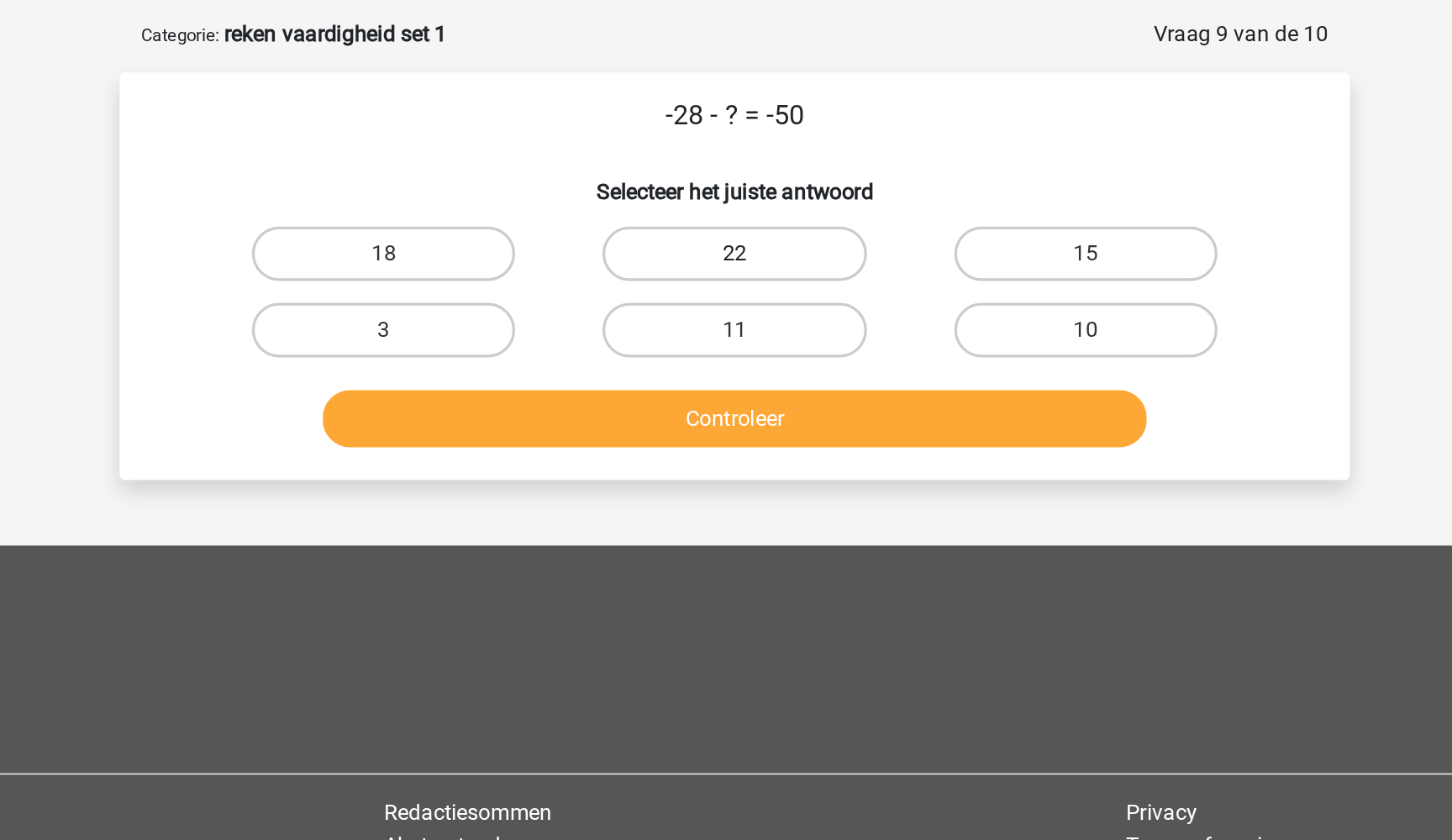
click at [645, 205] on label "22" at bounding box center [726, 222] width 162 height 34
click at [726, 222] on input "22" at bounding box center [731, 227] width 11 height 11
radio input "true"
click at [472, 306] on button "Controleer" at bounding box center [726, 323] width 508 height 36
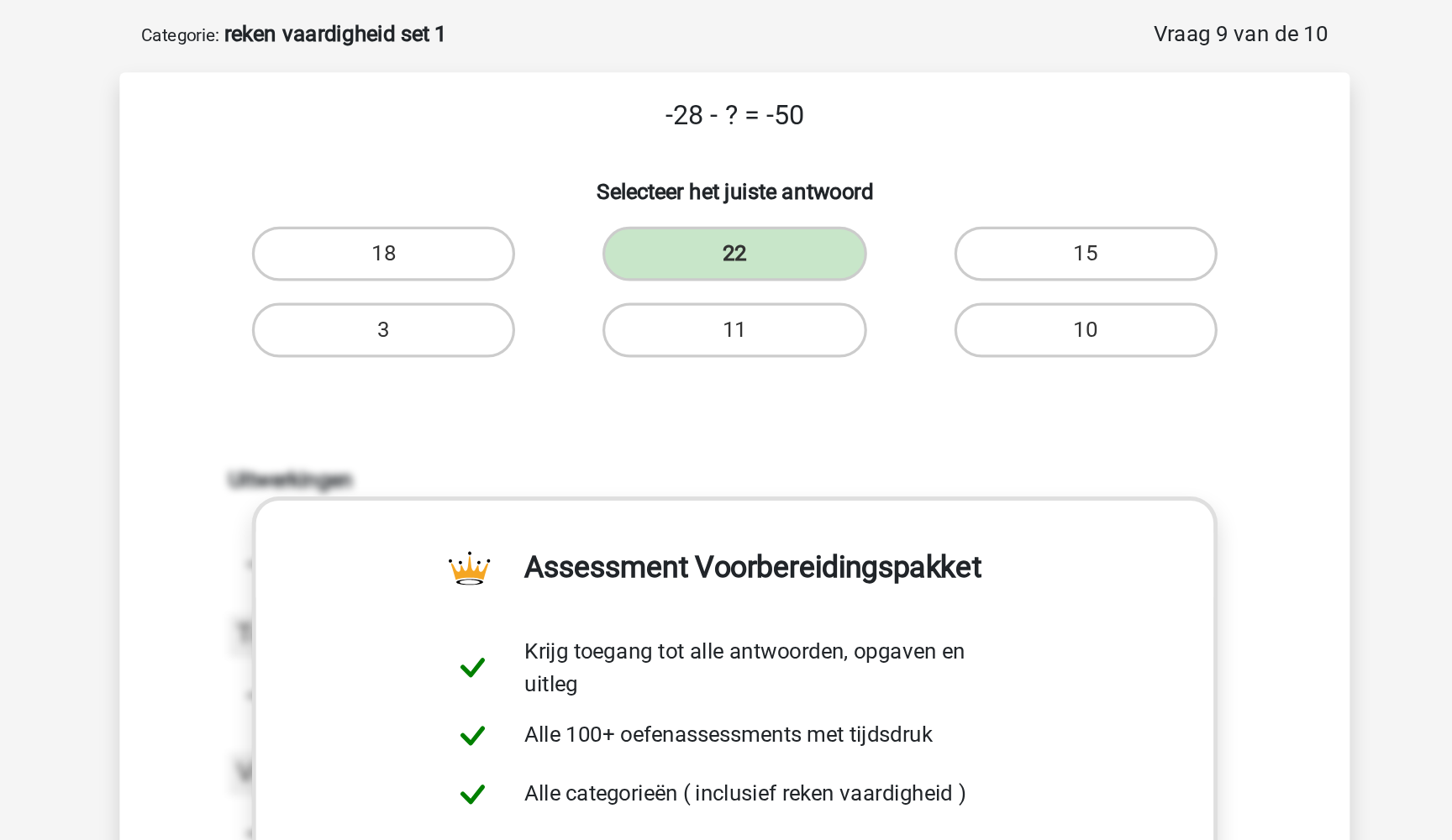
scroll to position [0, 0]
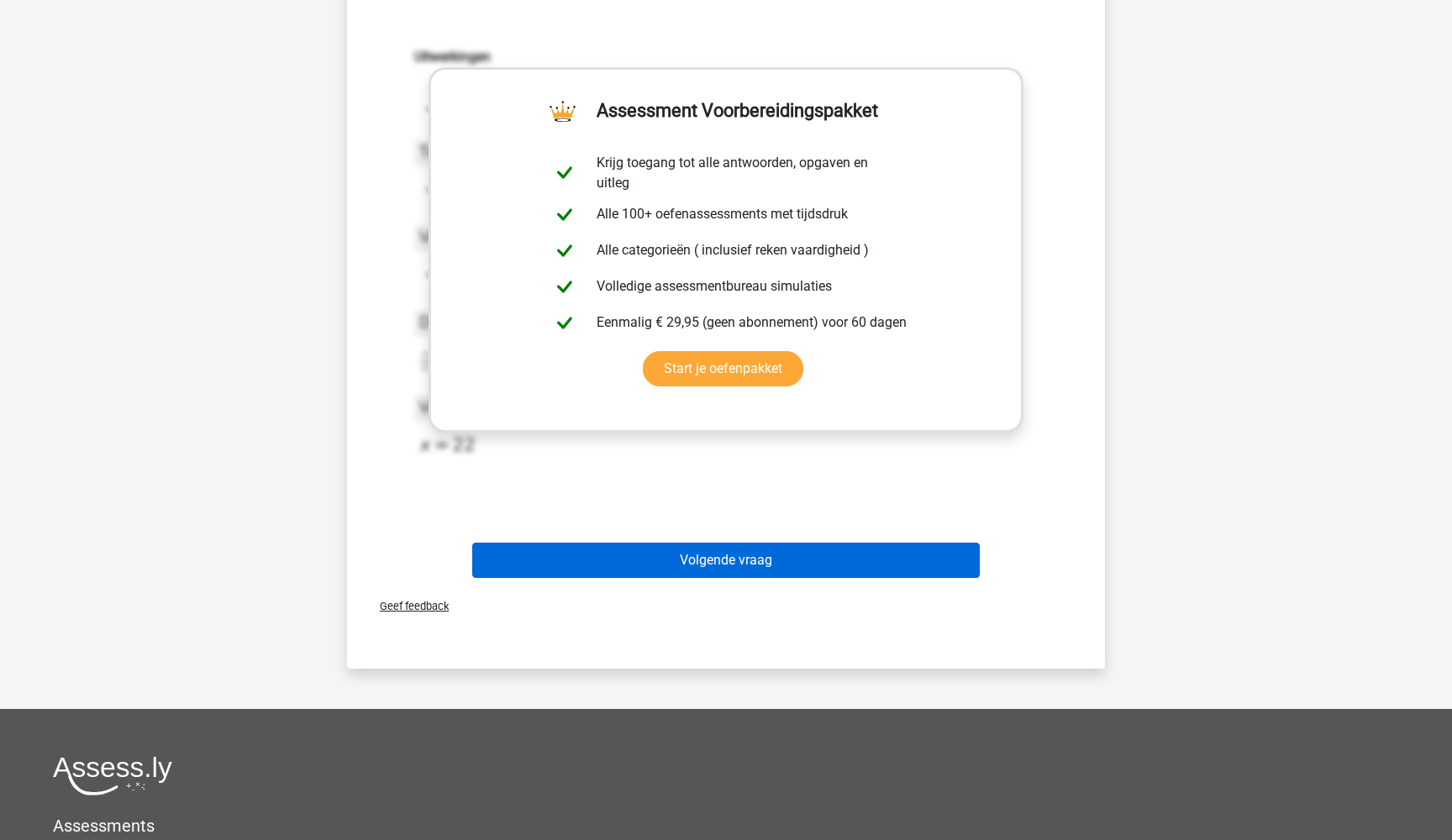
click at [734, 572] on button "Volgende vraag" at bounding box center [726, 560] width 508 height 36
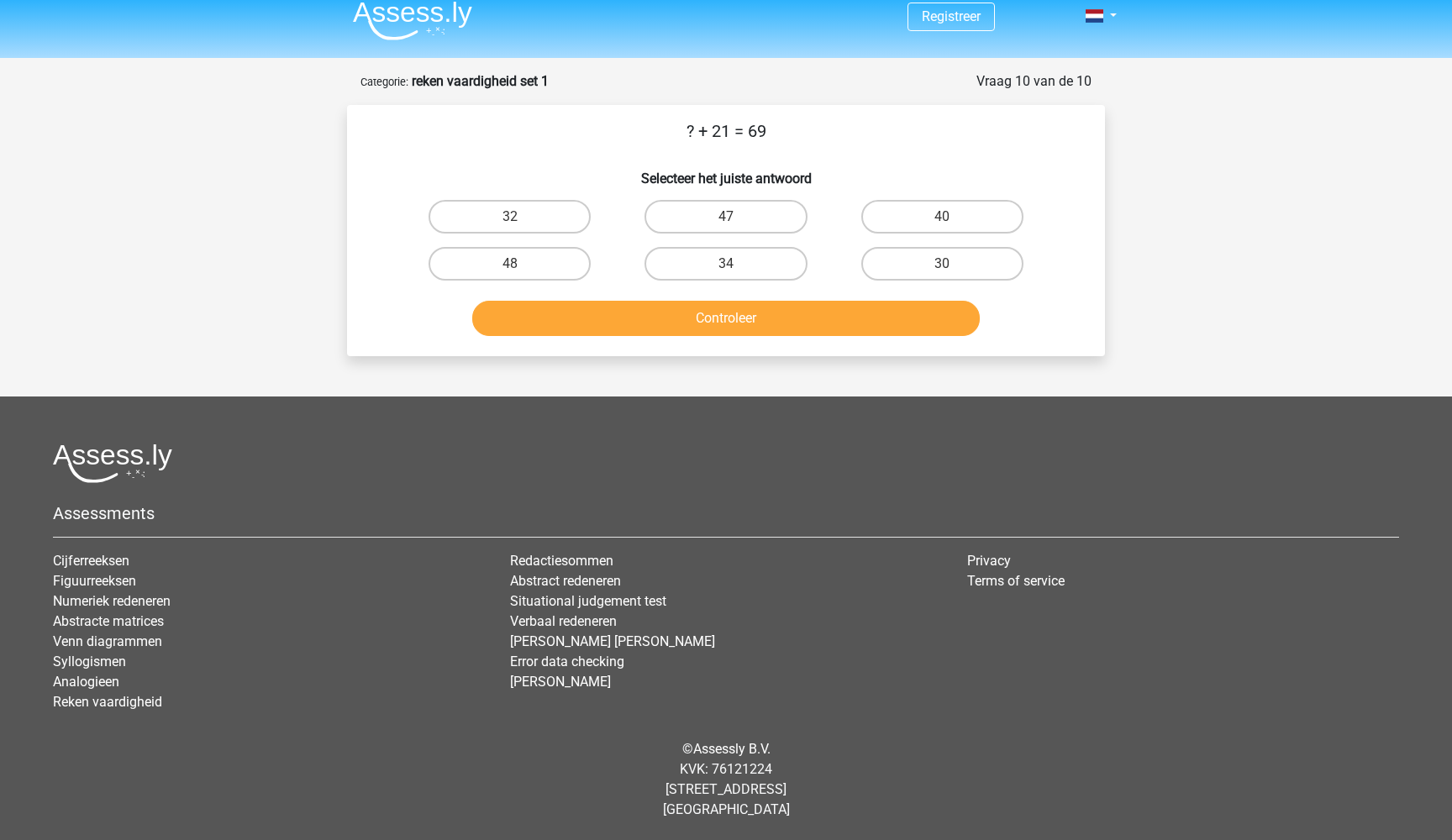
scroll to position [13, 0]
click at [539, 248] on label "48" at bounding box center [509, 263] width 162 height 34
click at [521, 264] on input "48" at bounding box center [515, 269] width 11 height 11
radio input "true"
click at [683, 315] on button "Controleer" at bounding box center [726, 318] width 508 height 36
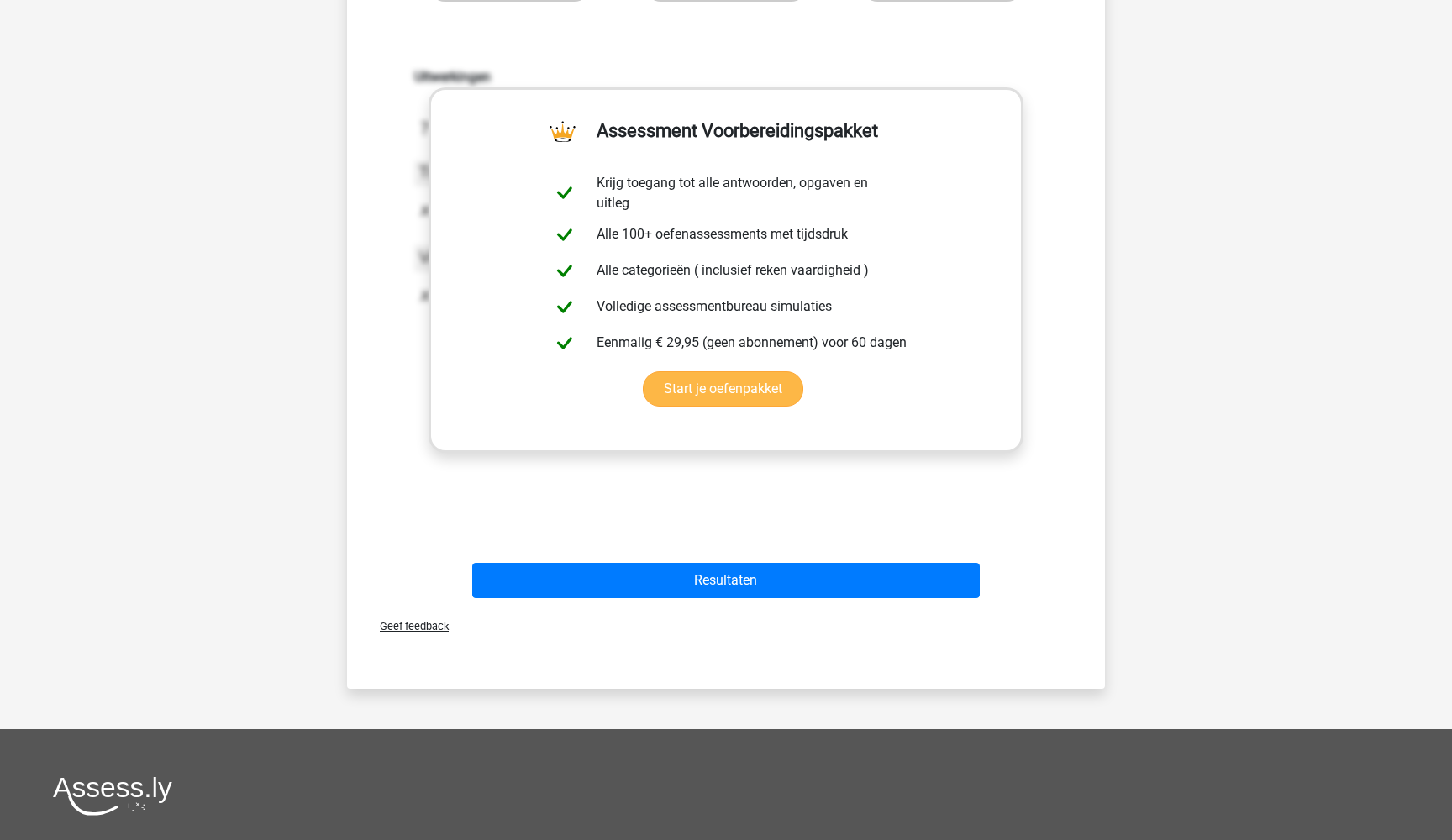
scroll to position [337, 0]
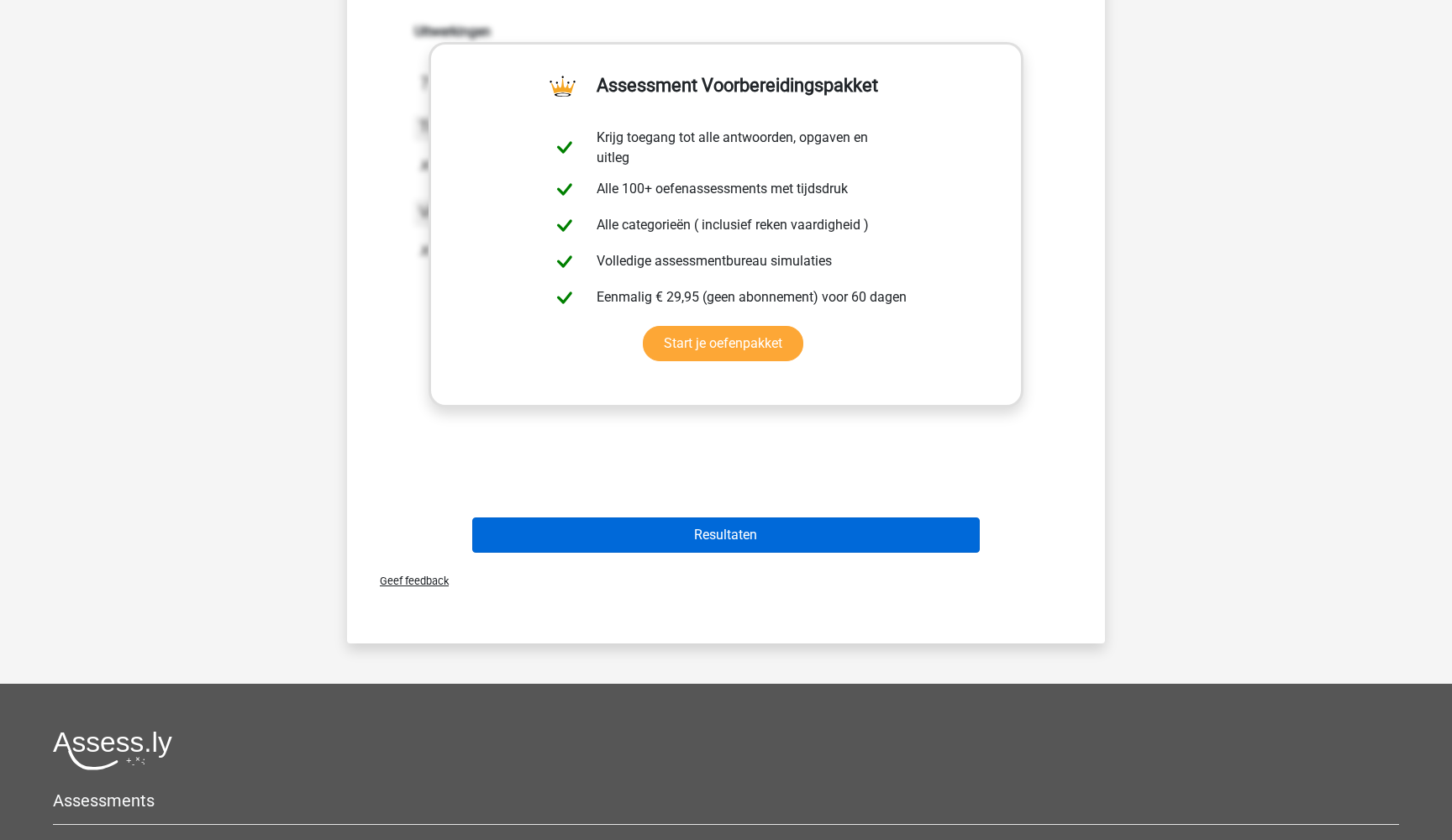
click at [771, 537] on button "Resultaten" at bounding box center [726, 535] width 508 height 36
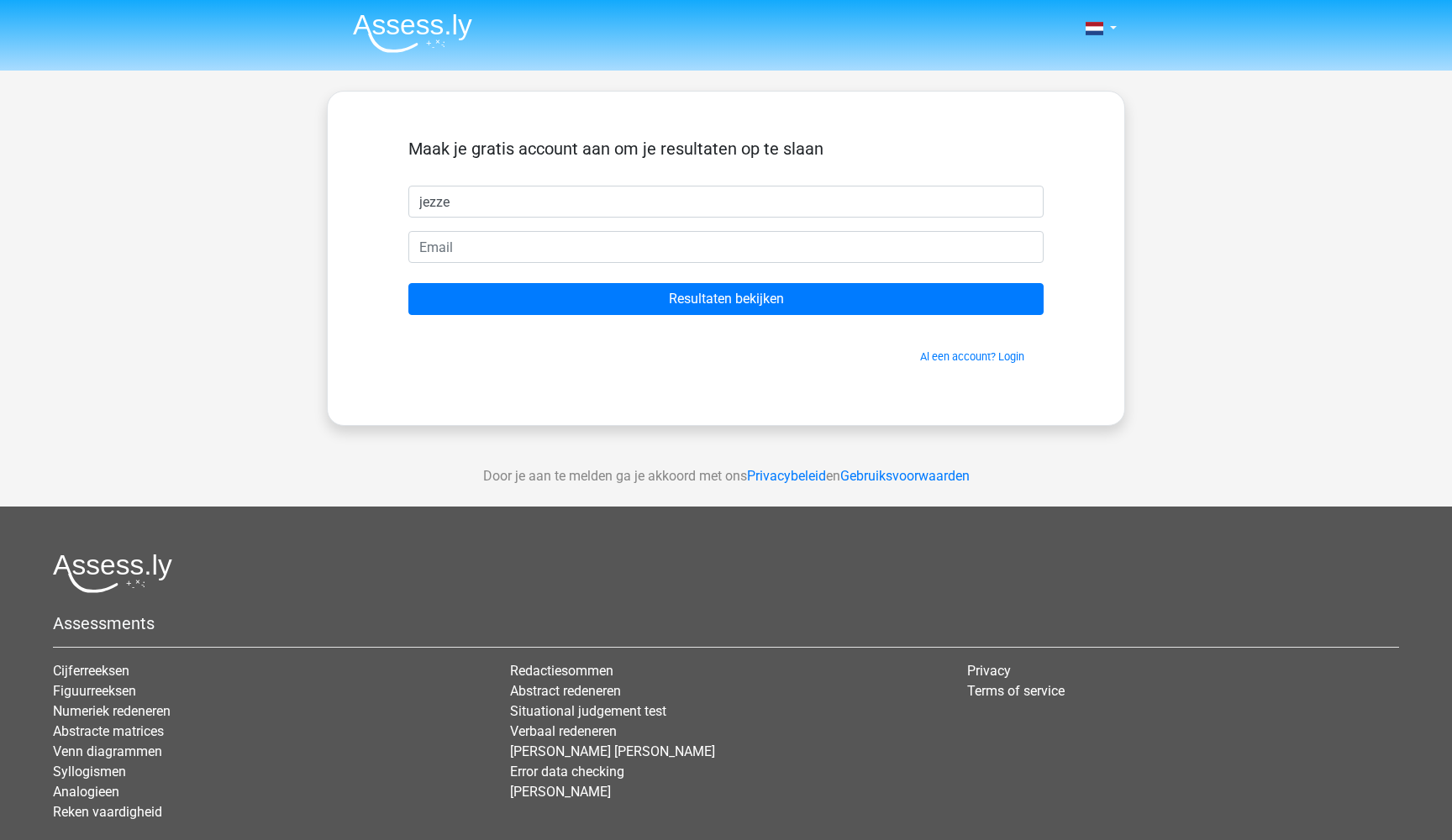
type input "jezze"
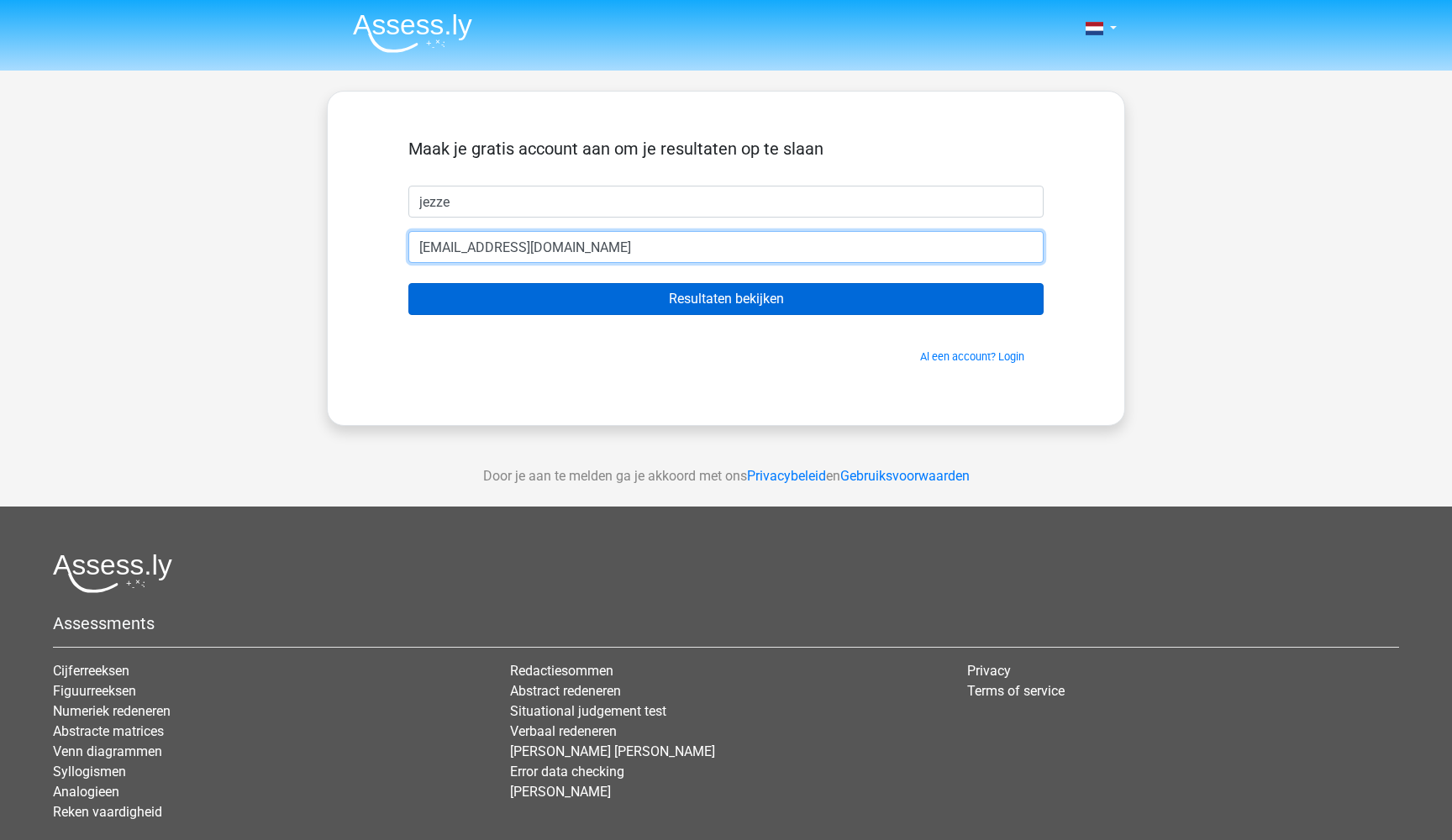
type input "blabla@gmail.com"
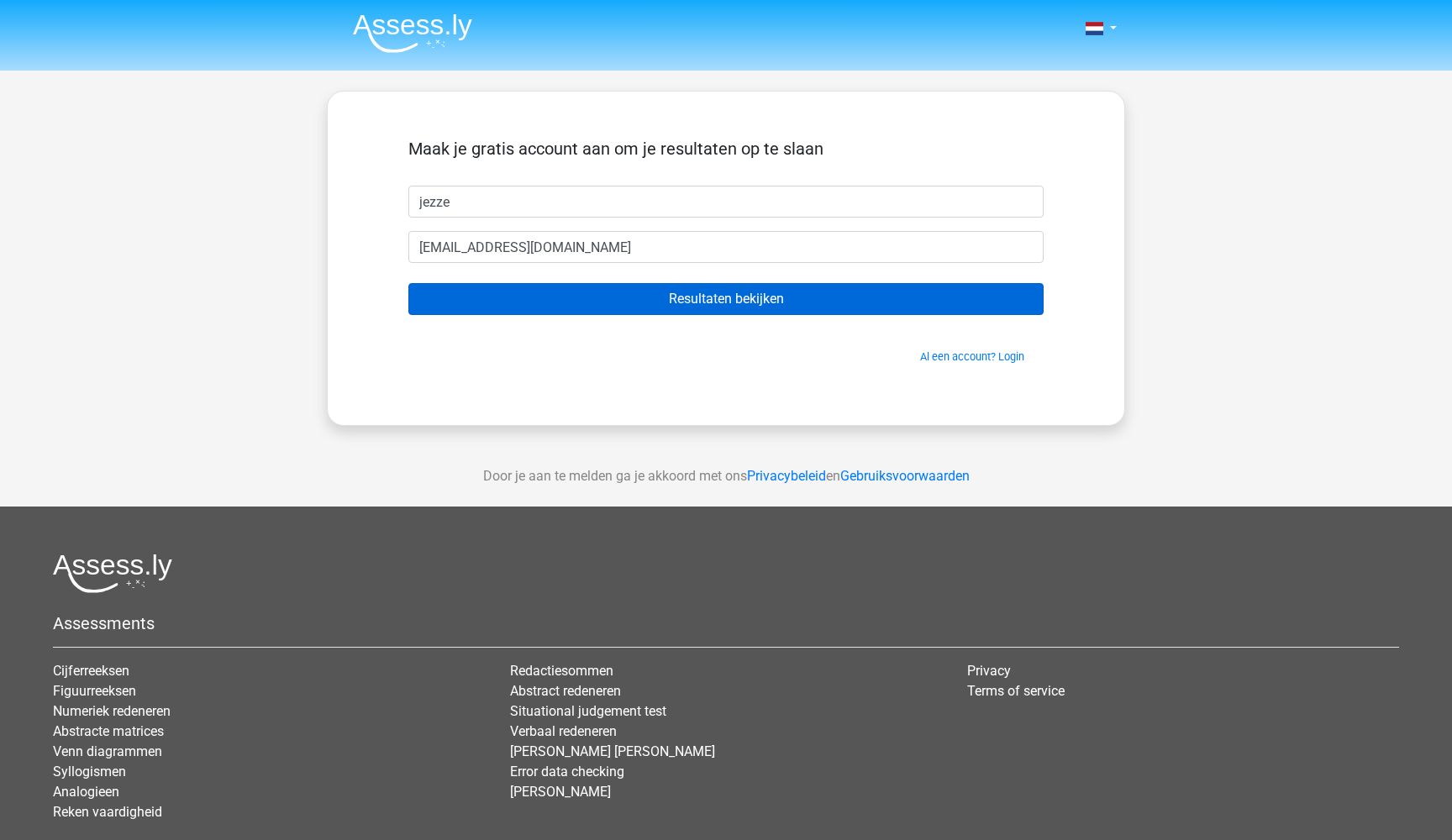
click at [682, 298] on input "Resultaten bekijken" at bounding box center [726, 299] width 635 height 32
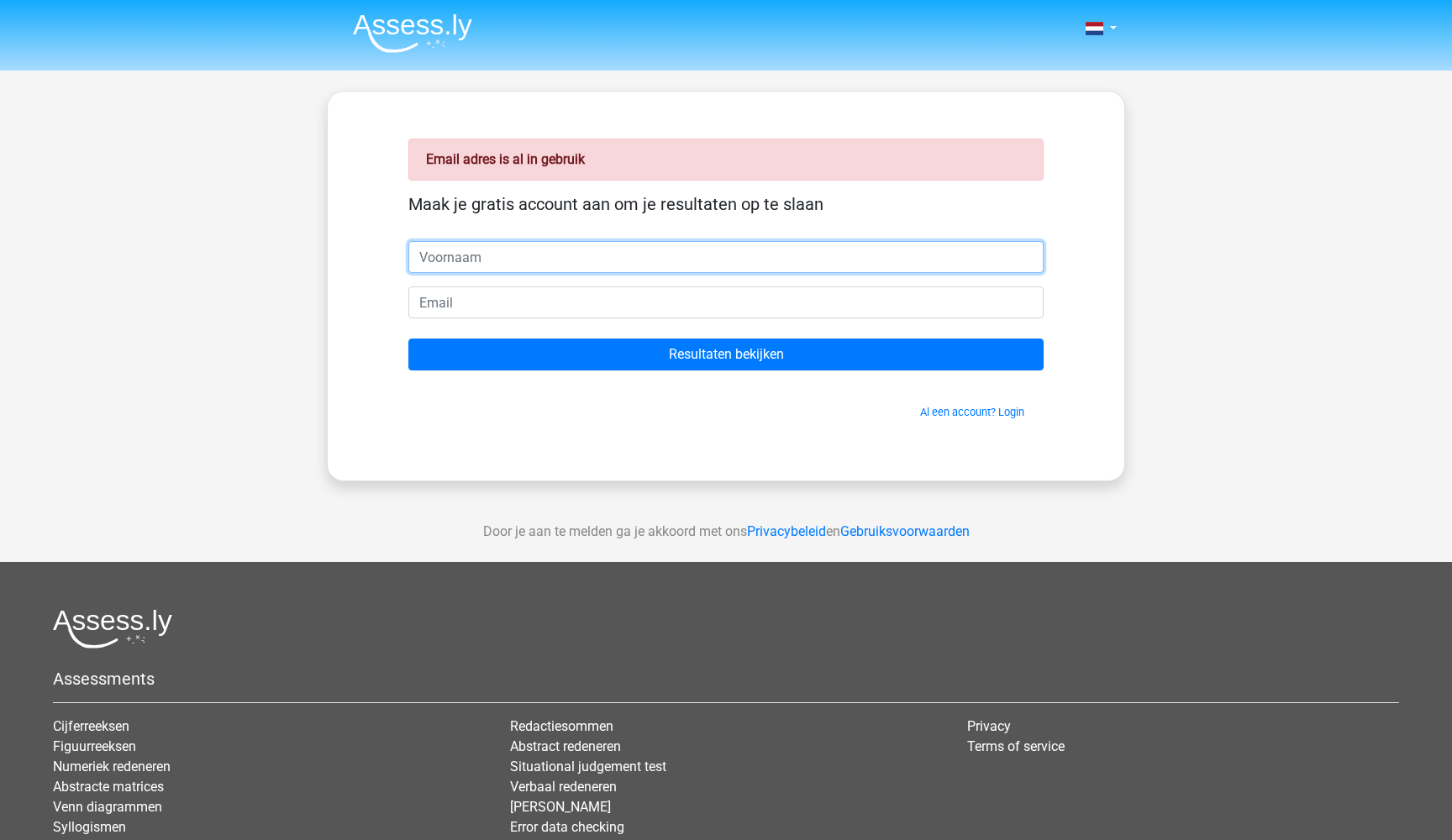
click at [491, 268] on input "text" at bounding box center [726, 257] width 635 height 32
type input "jezze"
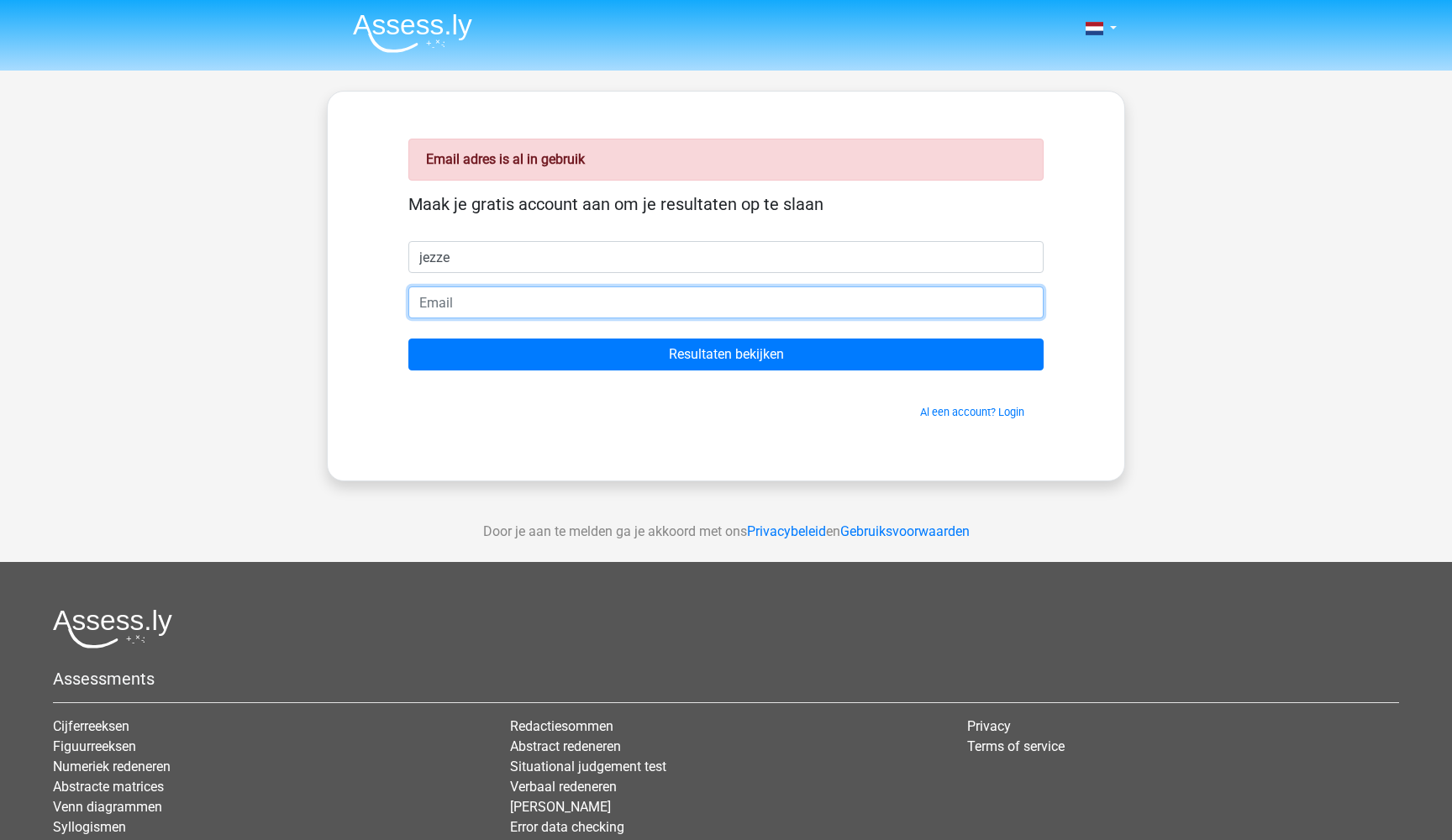
click at [487, 288] on input "email" at bounding box center [726, 302] width 635 height 32
type input "I"
type input "[EMAIL_ADDRESS][DOMAIN_NAME]"
click at [726, 354] on input "Resultaten bekijken" at bounding box center [726, 354] width 635 height 32
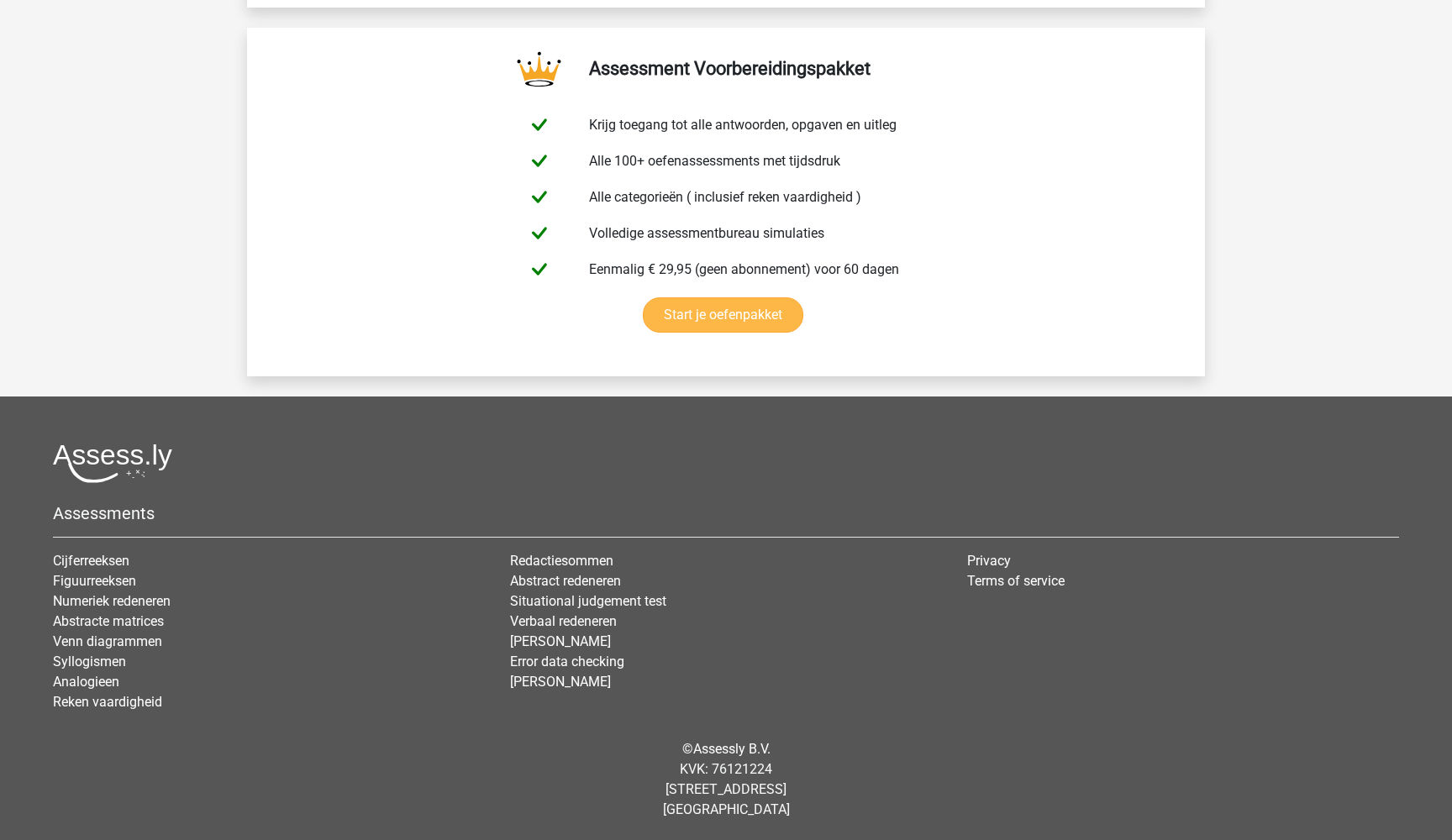
scroll to position [2886, 0]
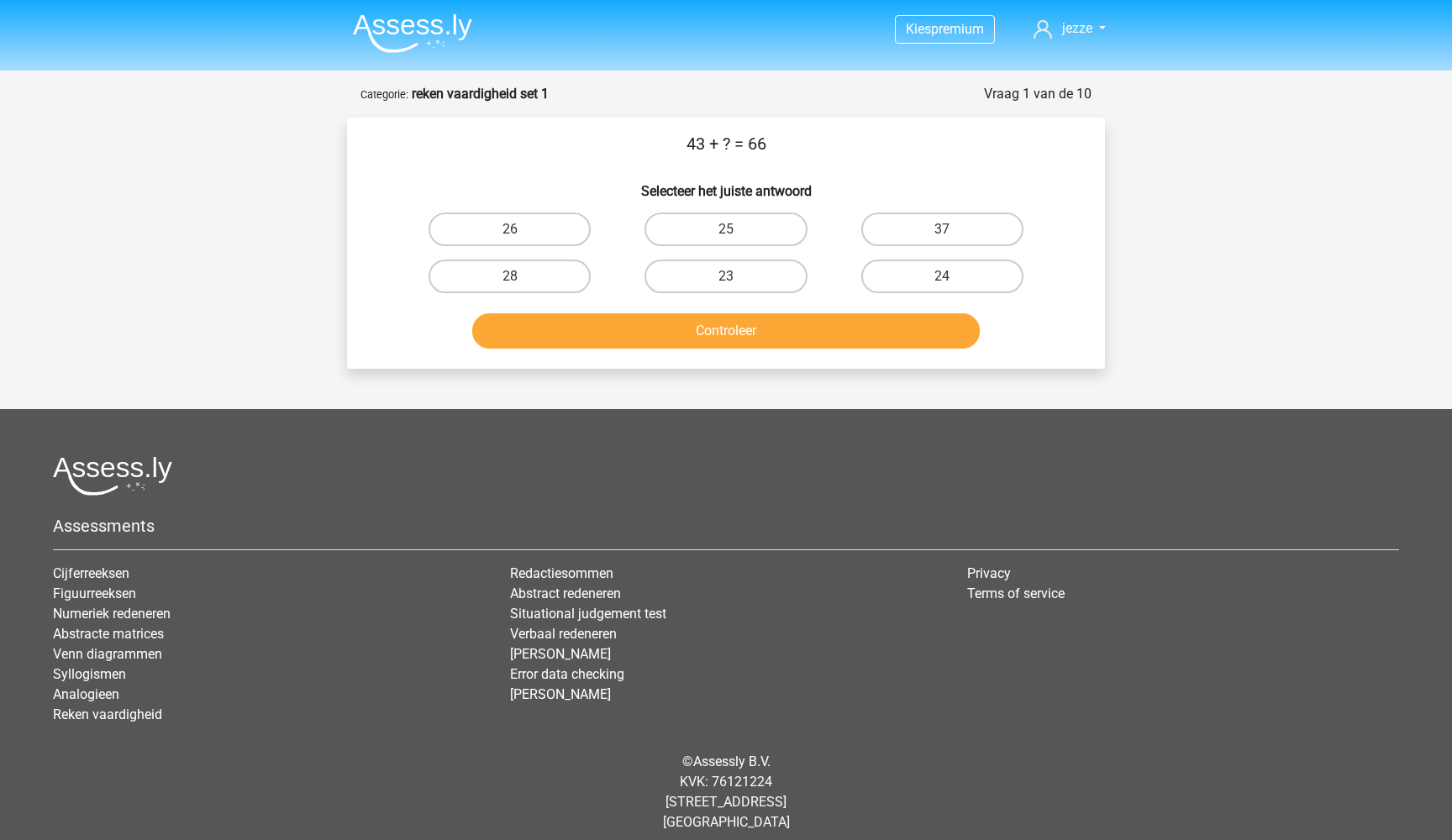
scroll to position [13, 0]
